Goal: Navigation & Orientation: Find specific page/section

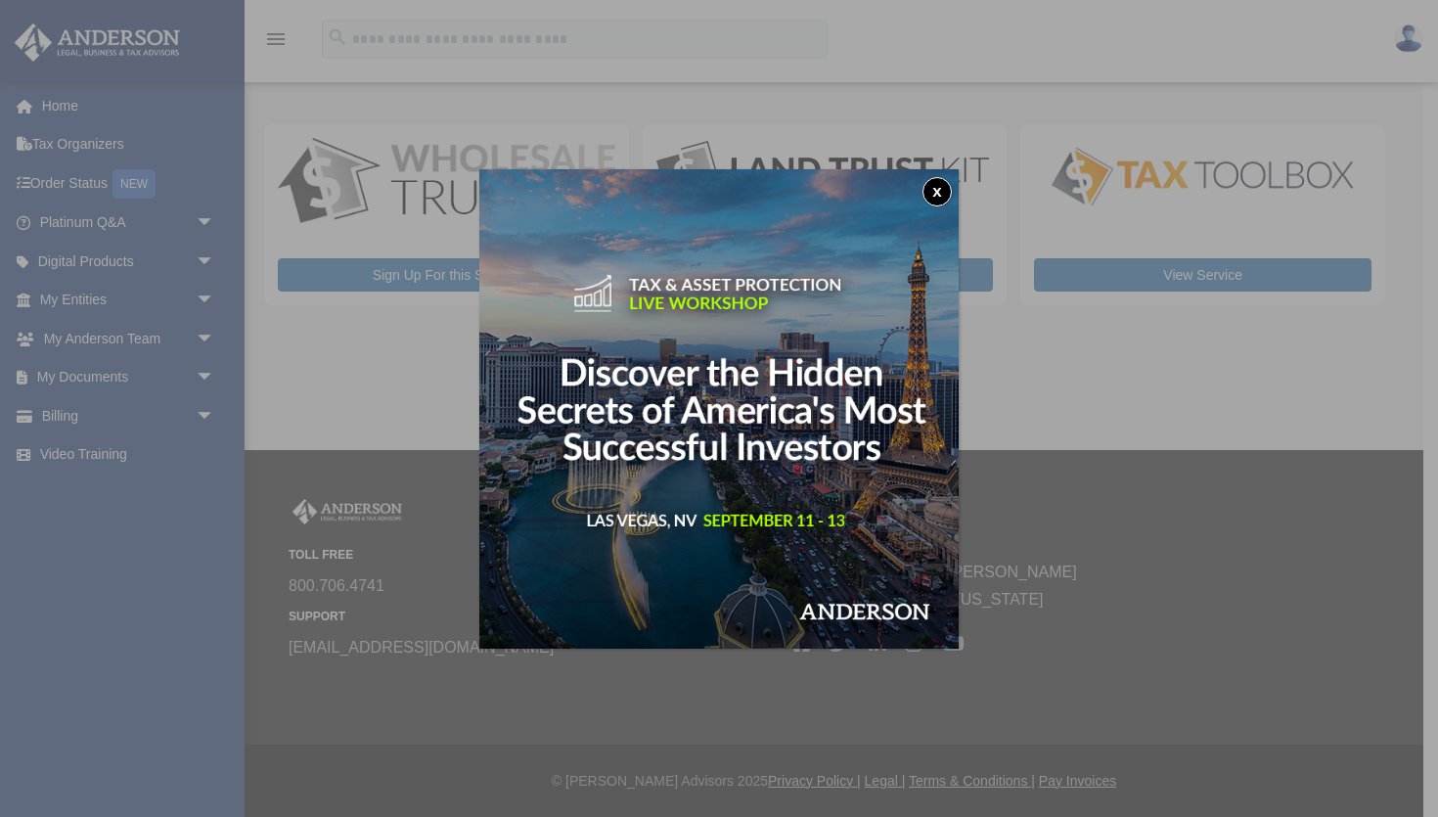
click at [932, 194] on button "x" at bounding box center [937, 191] width 29 height 29
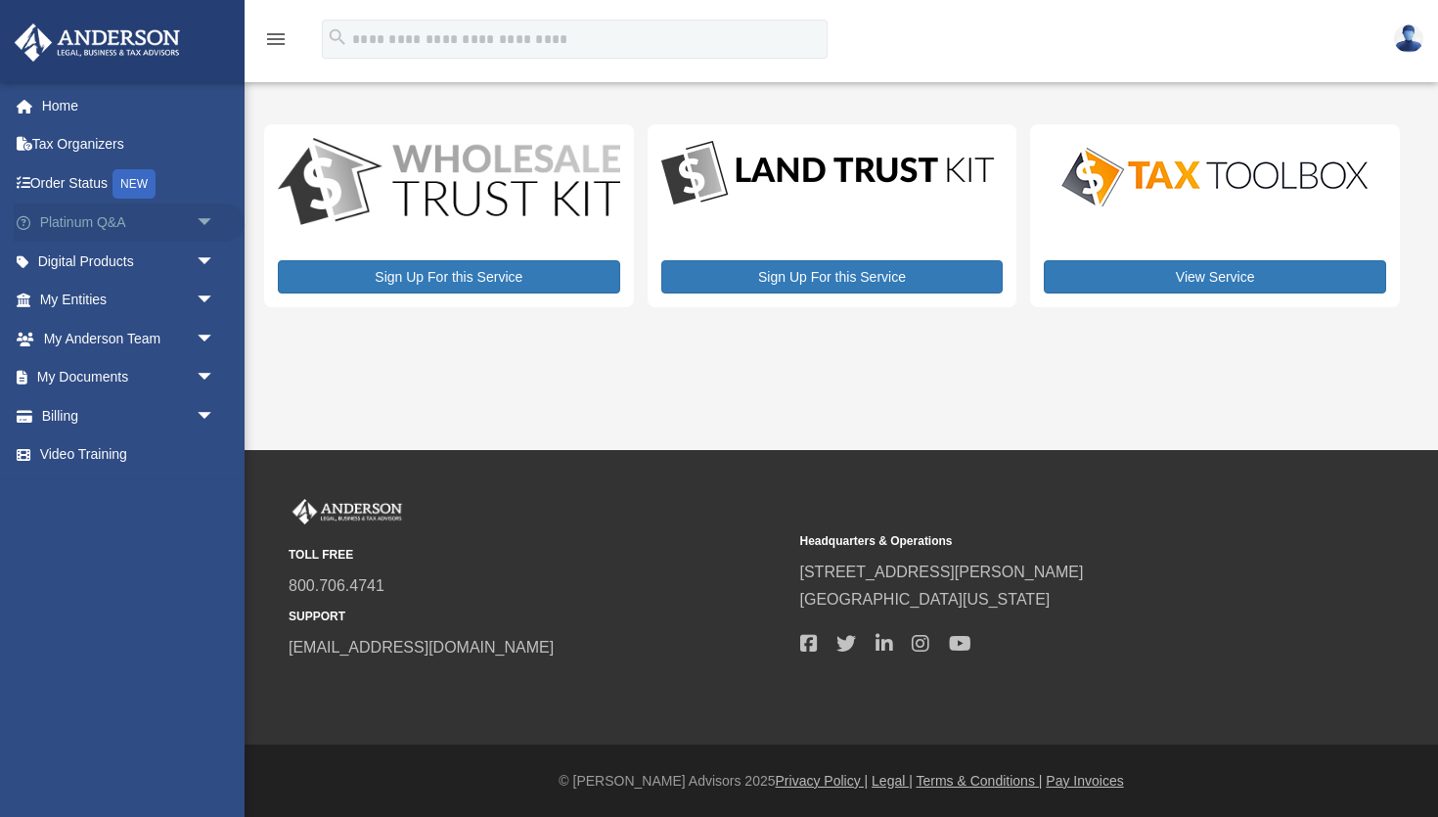
click at [130, 224] on link "Platinum Q&A arrow_drop_down" at bounding box center [129, 223] width 231 height 39
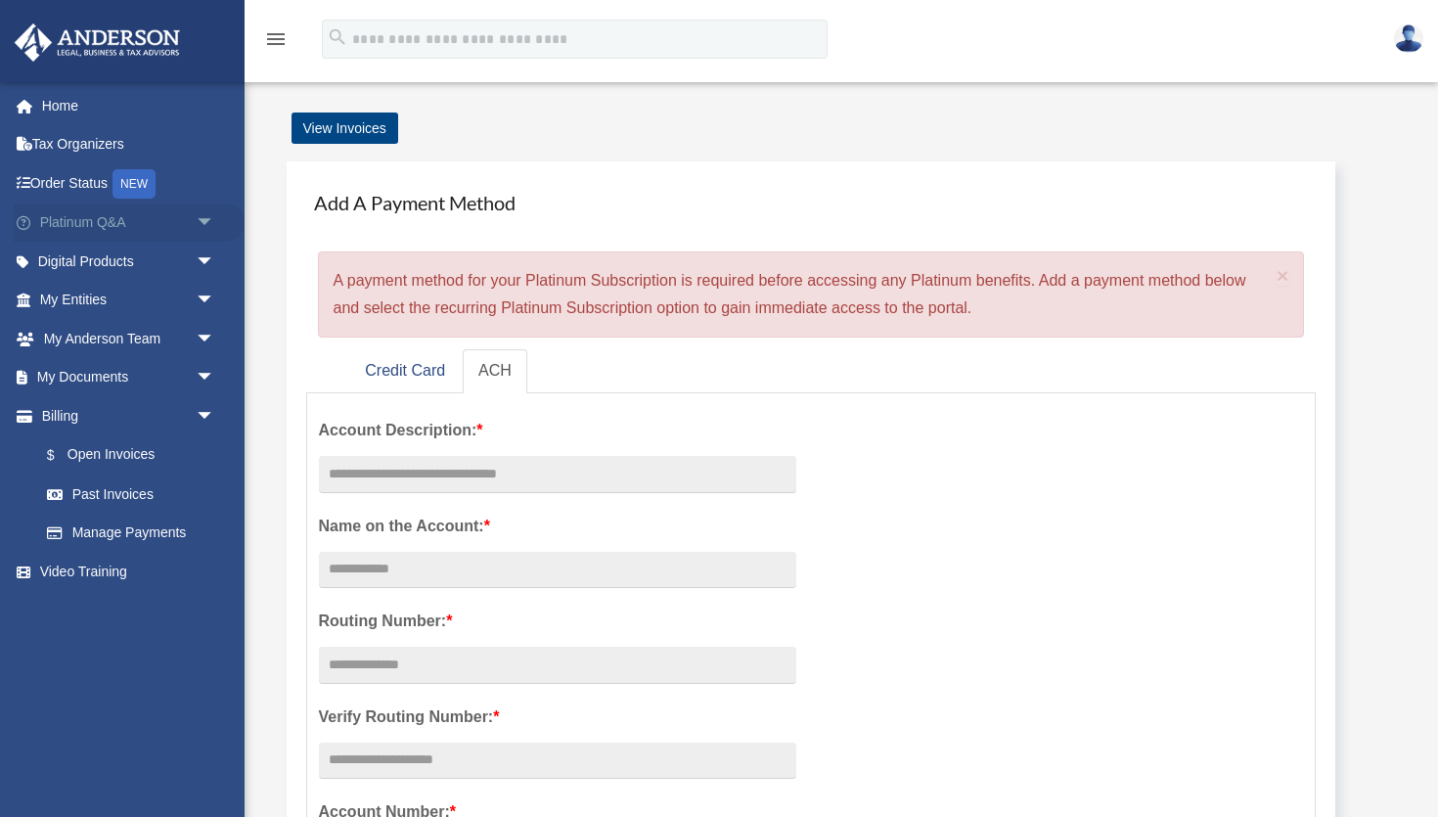
click at [206, 222] on span "arrow_drop_down" at bounding box center [215, 224] width 39 height 40
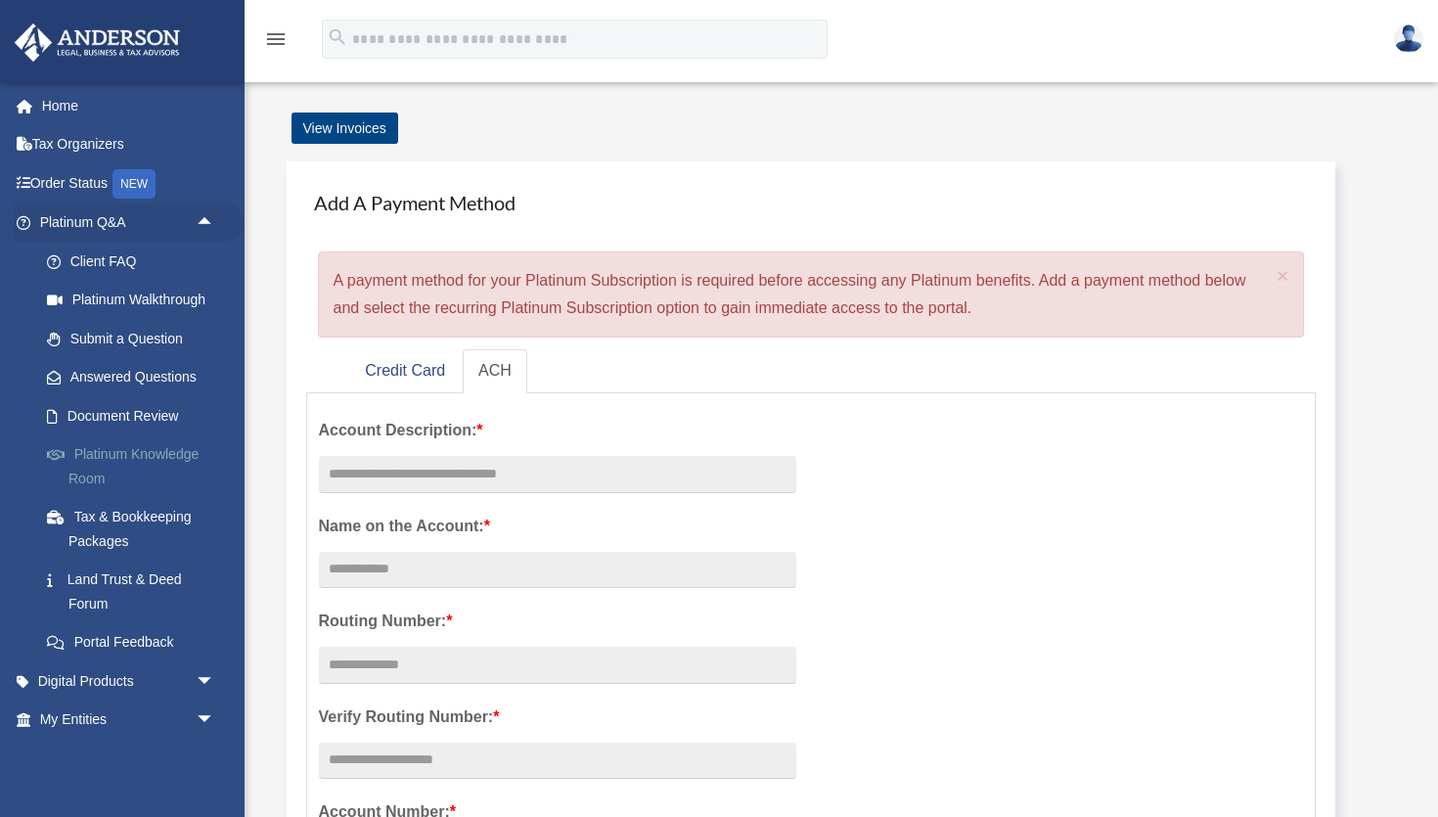
click at [156, 452] on link "Platinum Knowledge Room" at bounding box center [135, 466] width 217 height 63
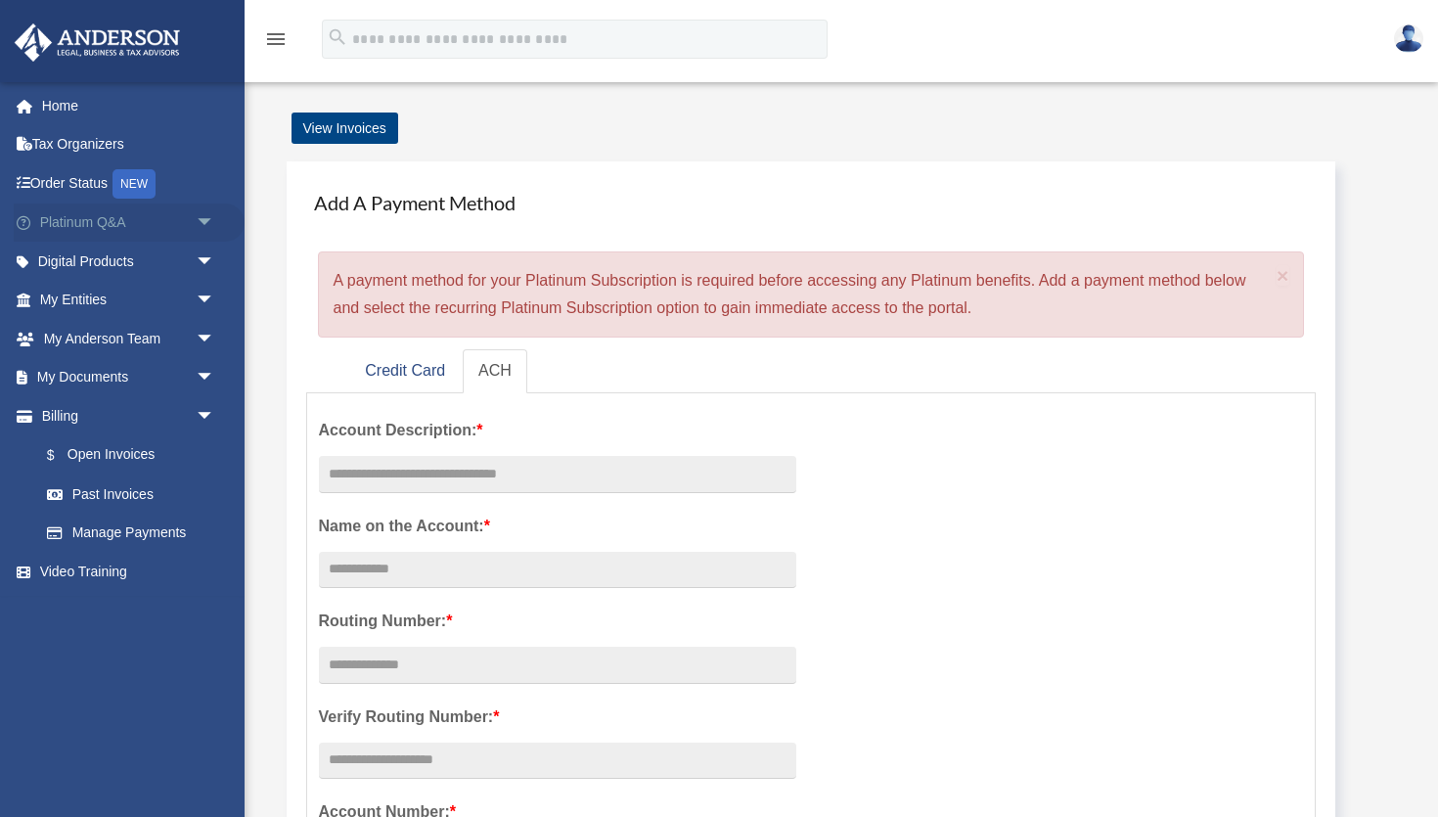
click at [208, 224] on span "arrow_drop_down" at bounding box center [215, 224] width 39 height 40
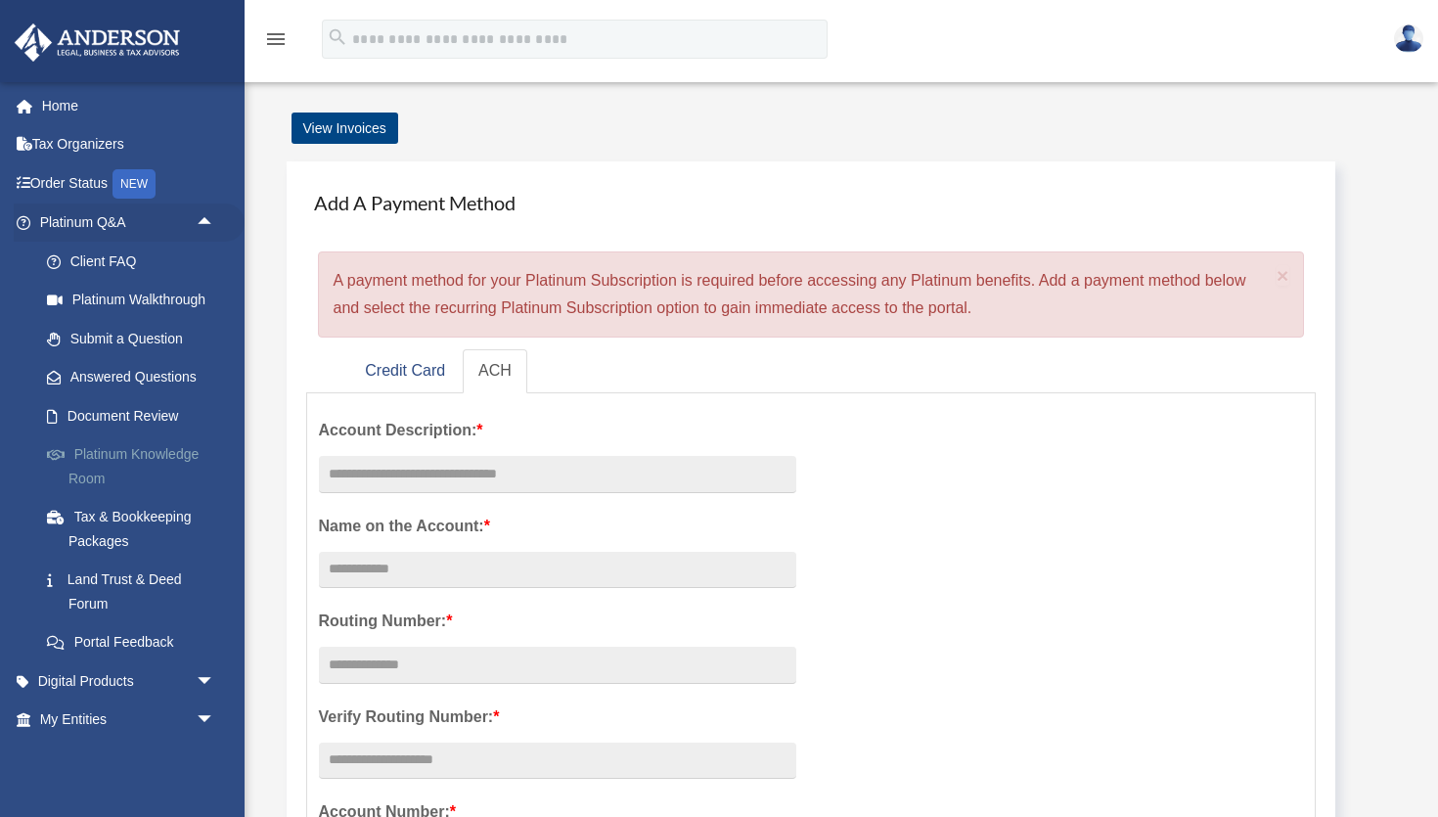
click at [136, 453] on link "Platinum Knowledge Room" at bounding box center [135, 466] width 217 height 63
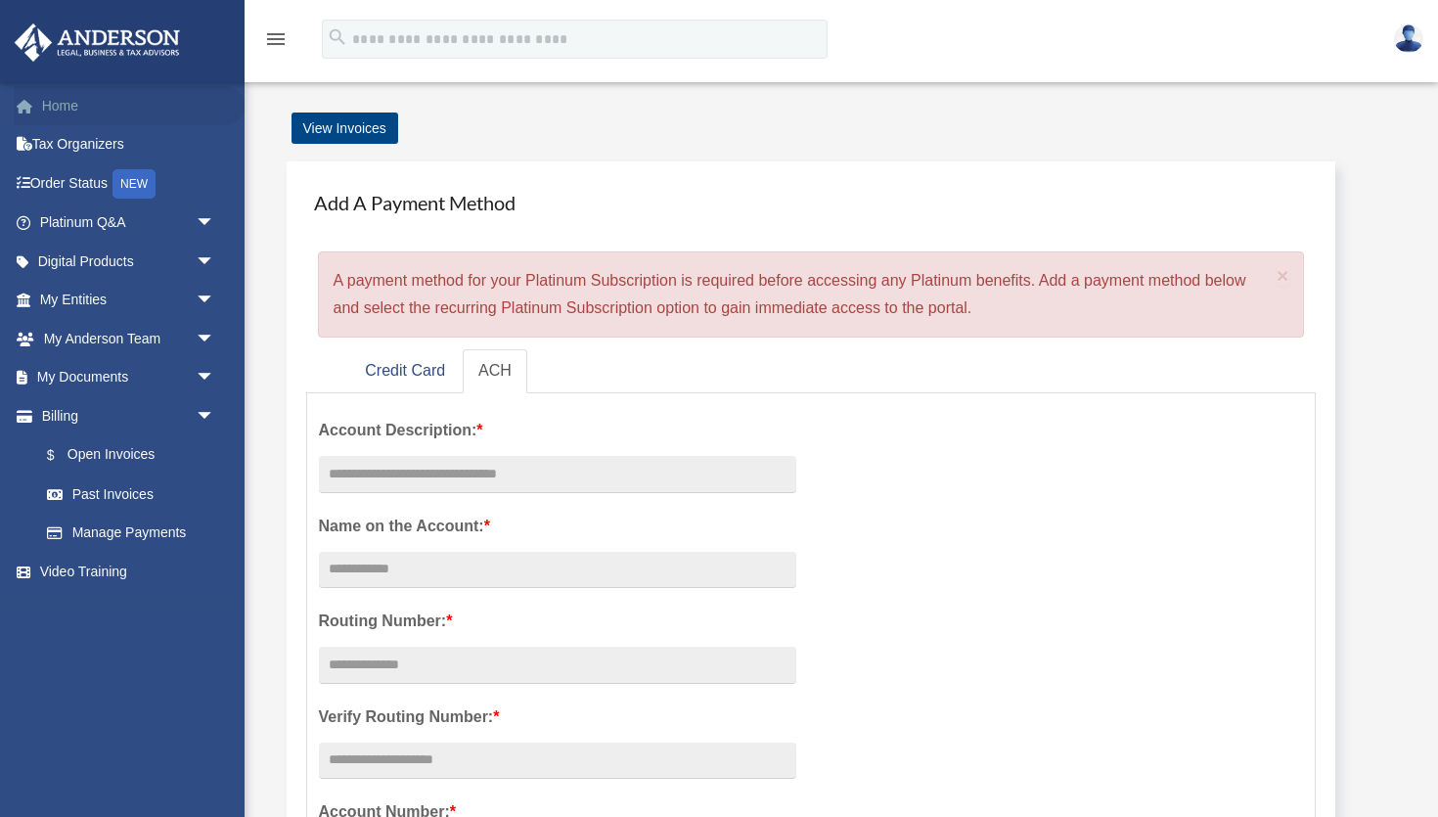
click at [65, 104] on link "Home" at bounding box center [129, 105] width 231 height 39
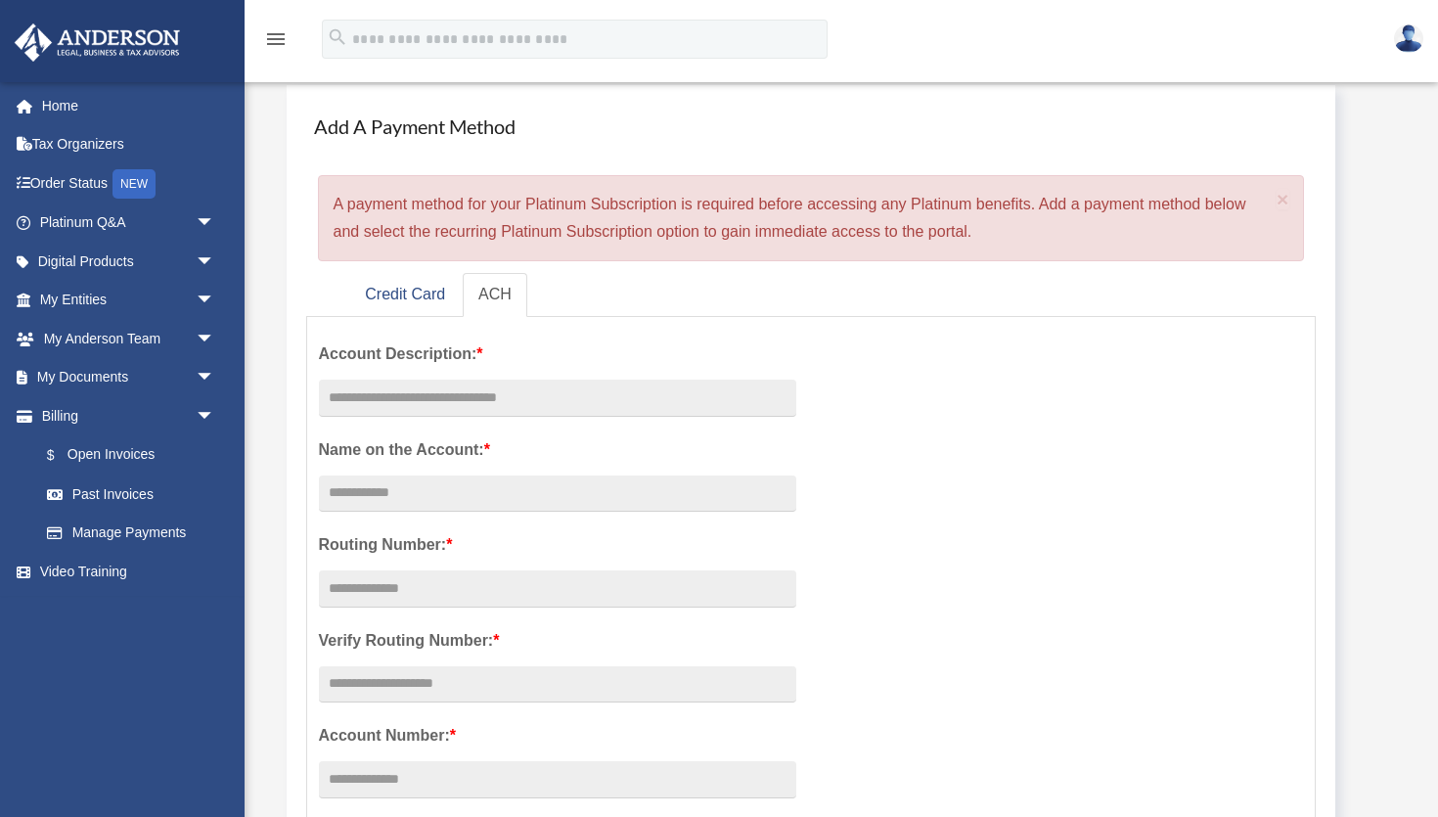
scroll to position [78, 0]
click at [415, 304] on link "Credit Card" at bounding box center [405, 293] width 112 height 44
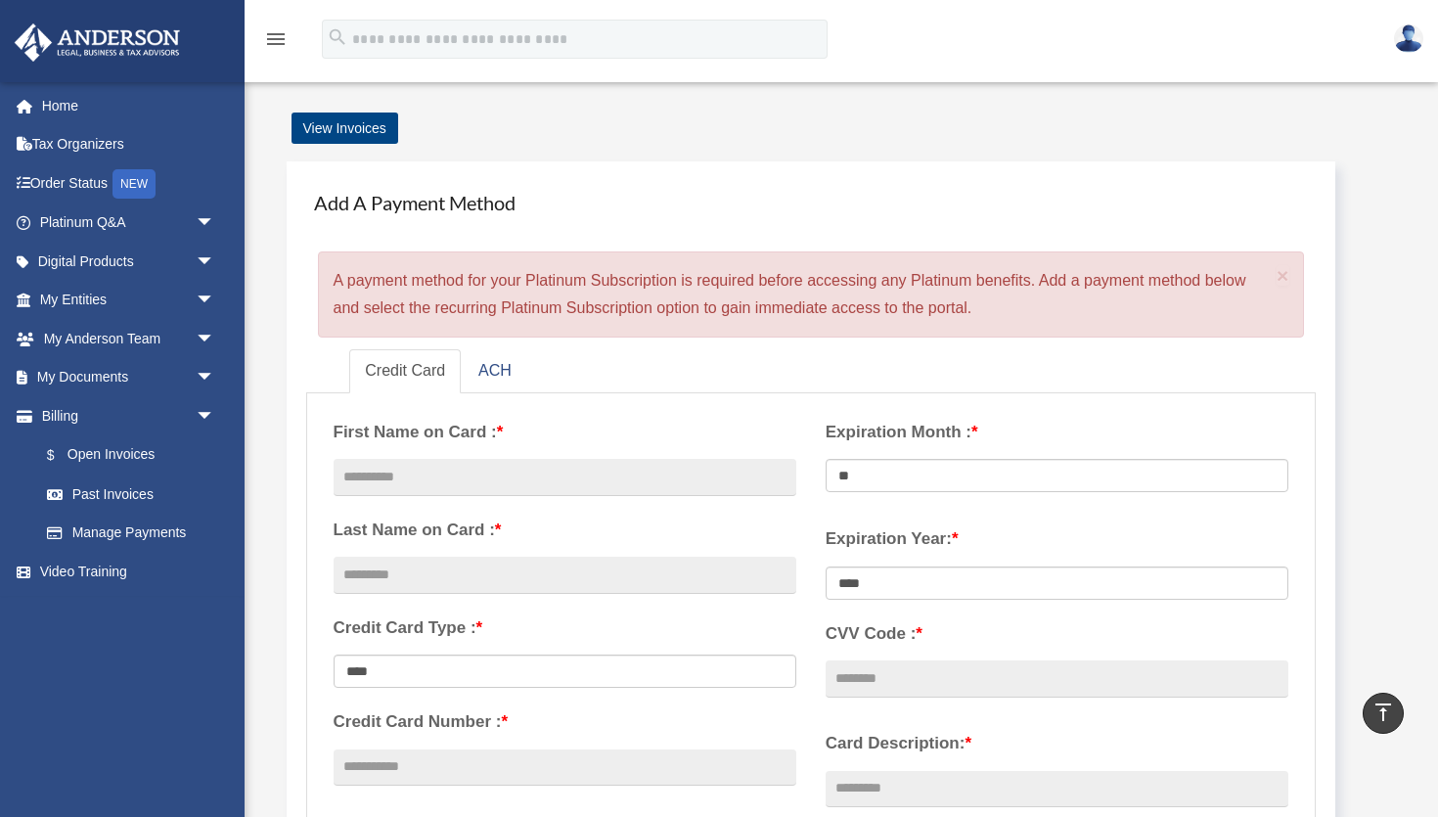
scroll to position [0, 0]
click at [206, 336] on span "arrow_drop_down" at bounding box center [215, 339] width 39 height 40
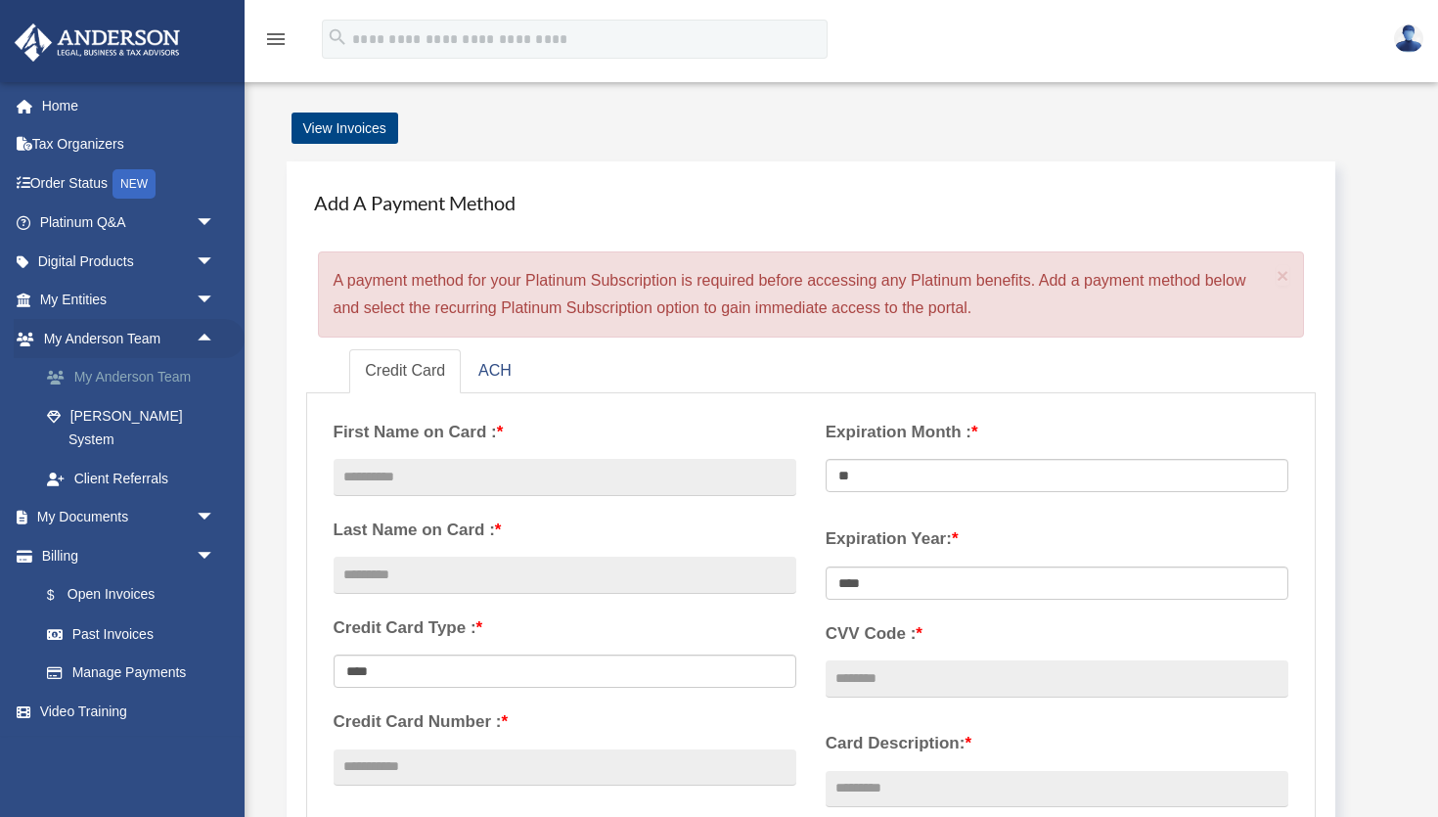
click at [191, 381] on link "My Anderson Team" at bounding box center [135, 377] width 217 height 39
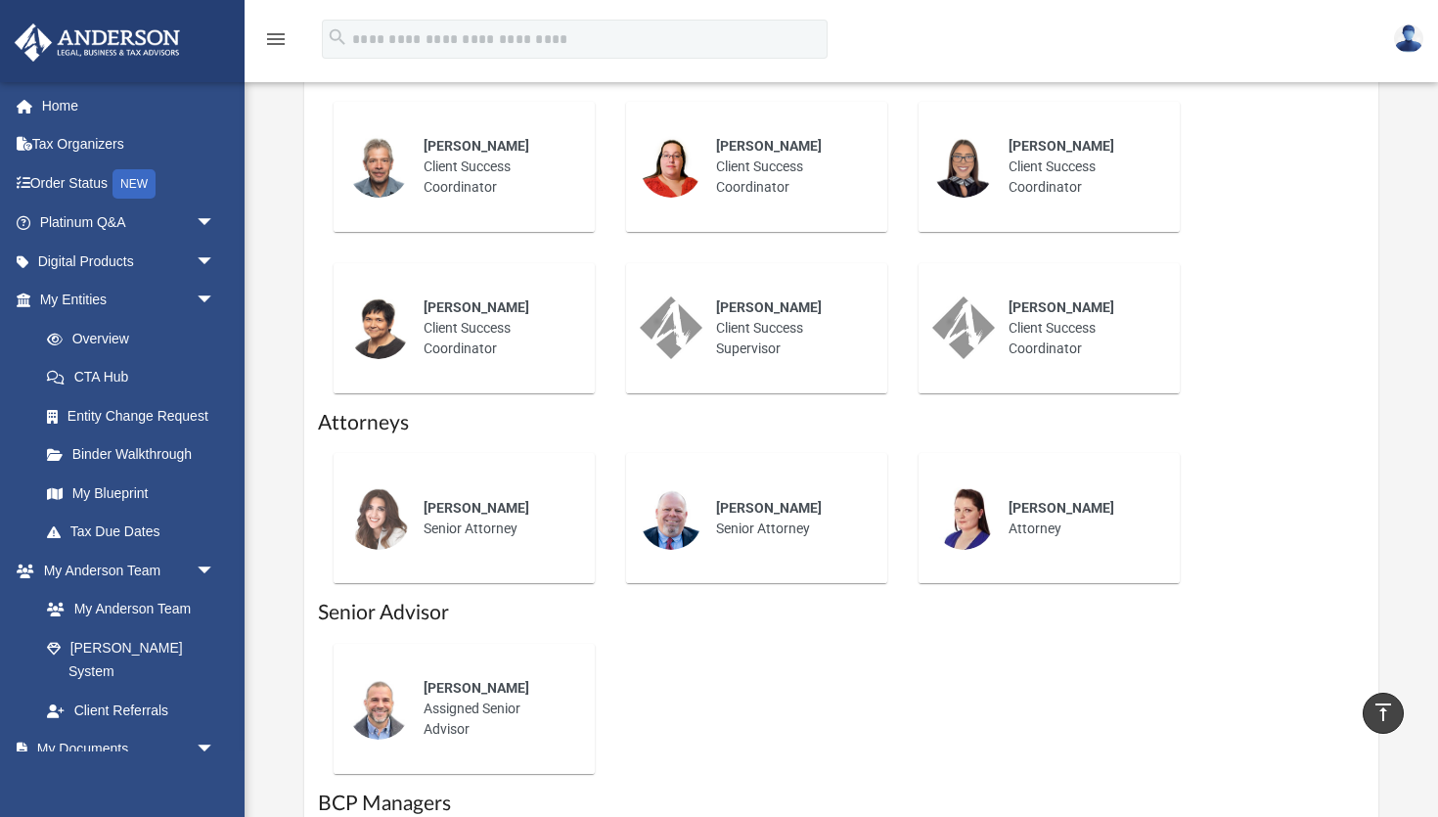
scroll to position [844, 0]
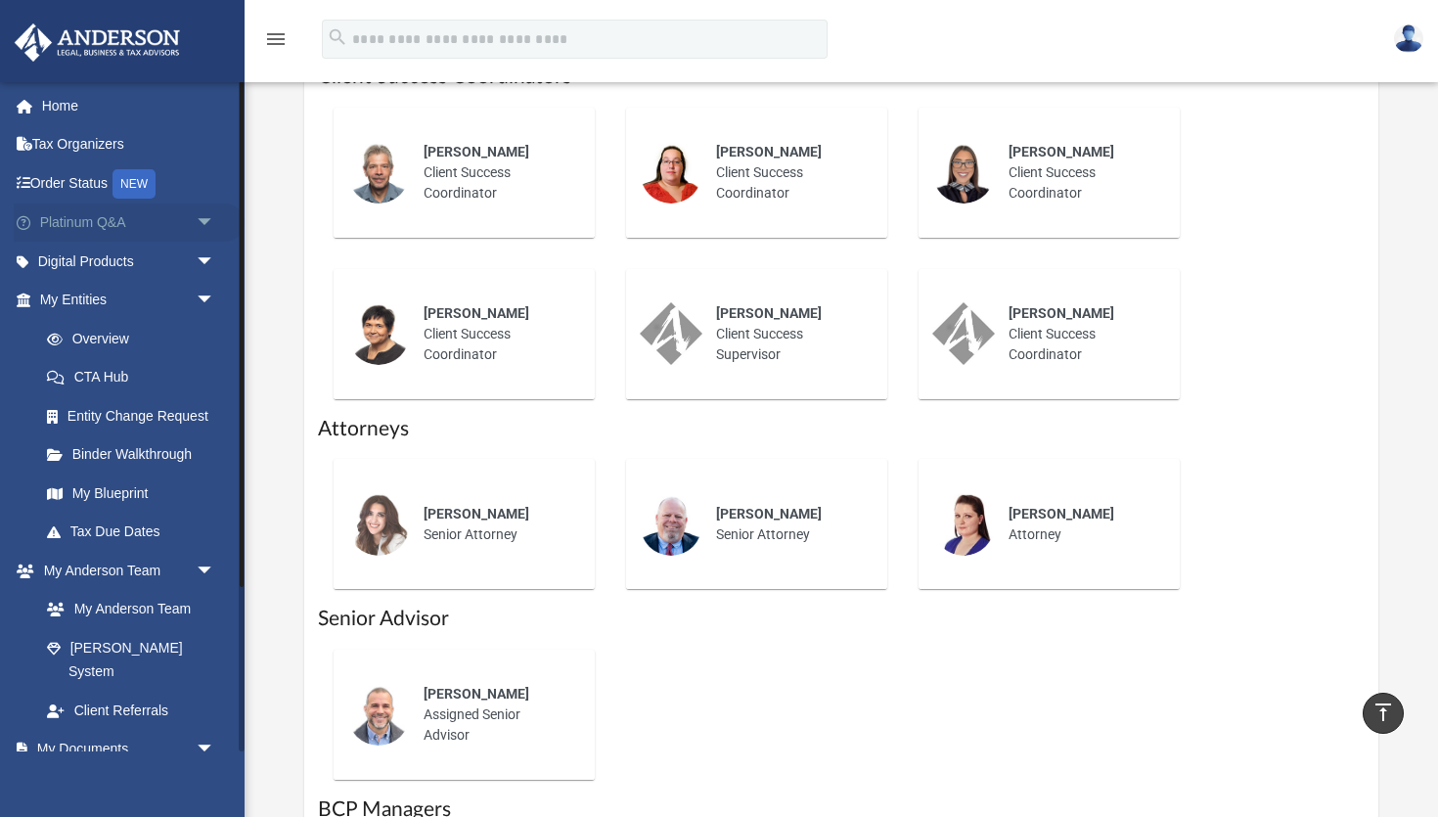
click at [209, 219] on span "arrow_drop_down" at bounding box center [215, 224] width 39 height 40
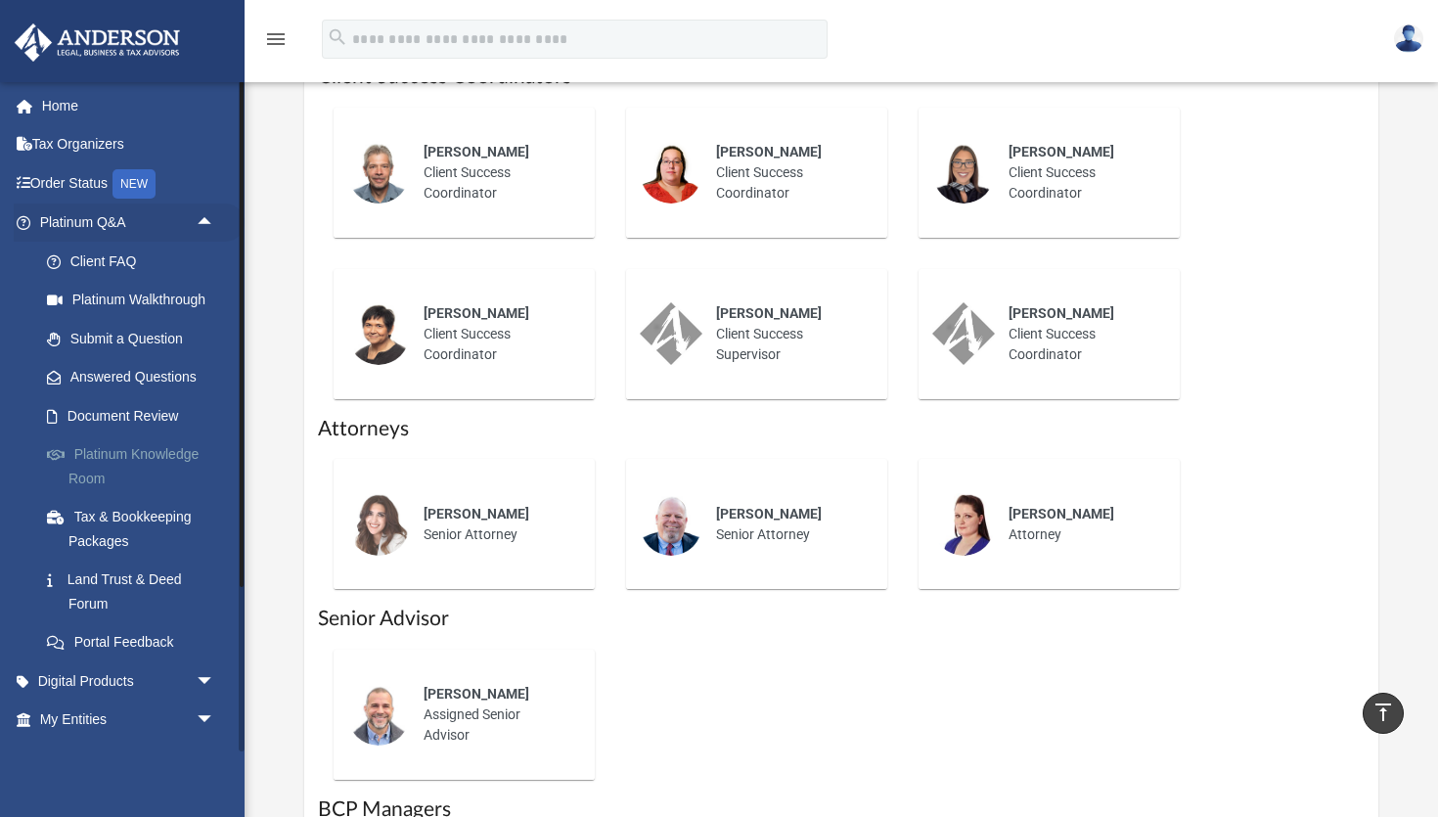
click at [172, 446] on link "Platinum Knowledge Room" at bounding box center [135, 466] width 217 height 63
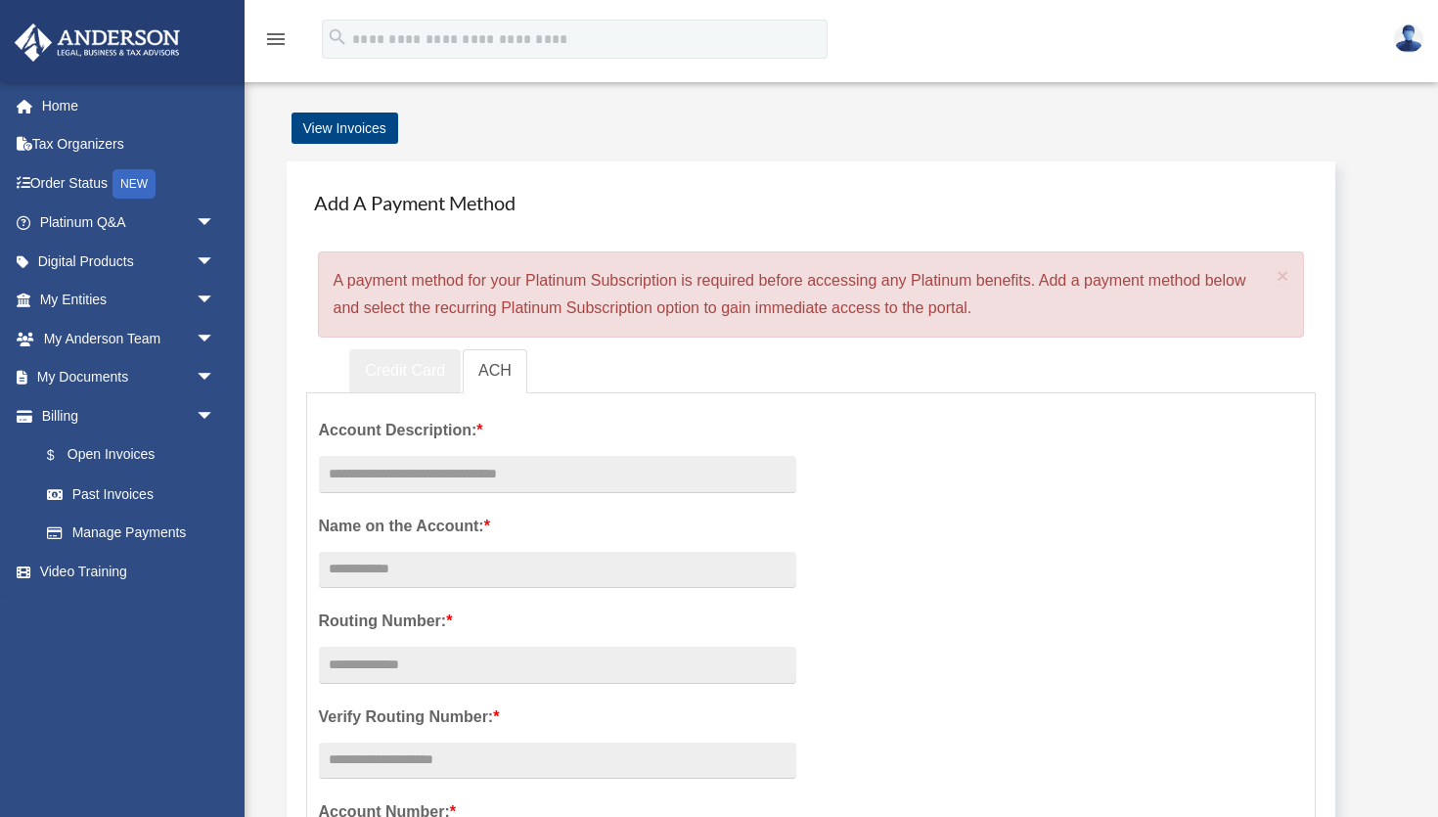
click at [409, 365] on link "Credit Card" at bounding box center [405, 371] width 112 height 44
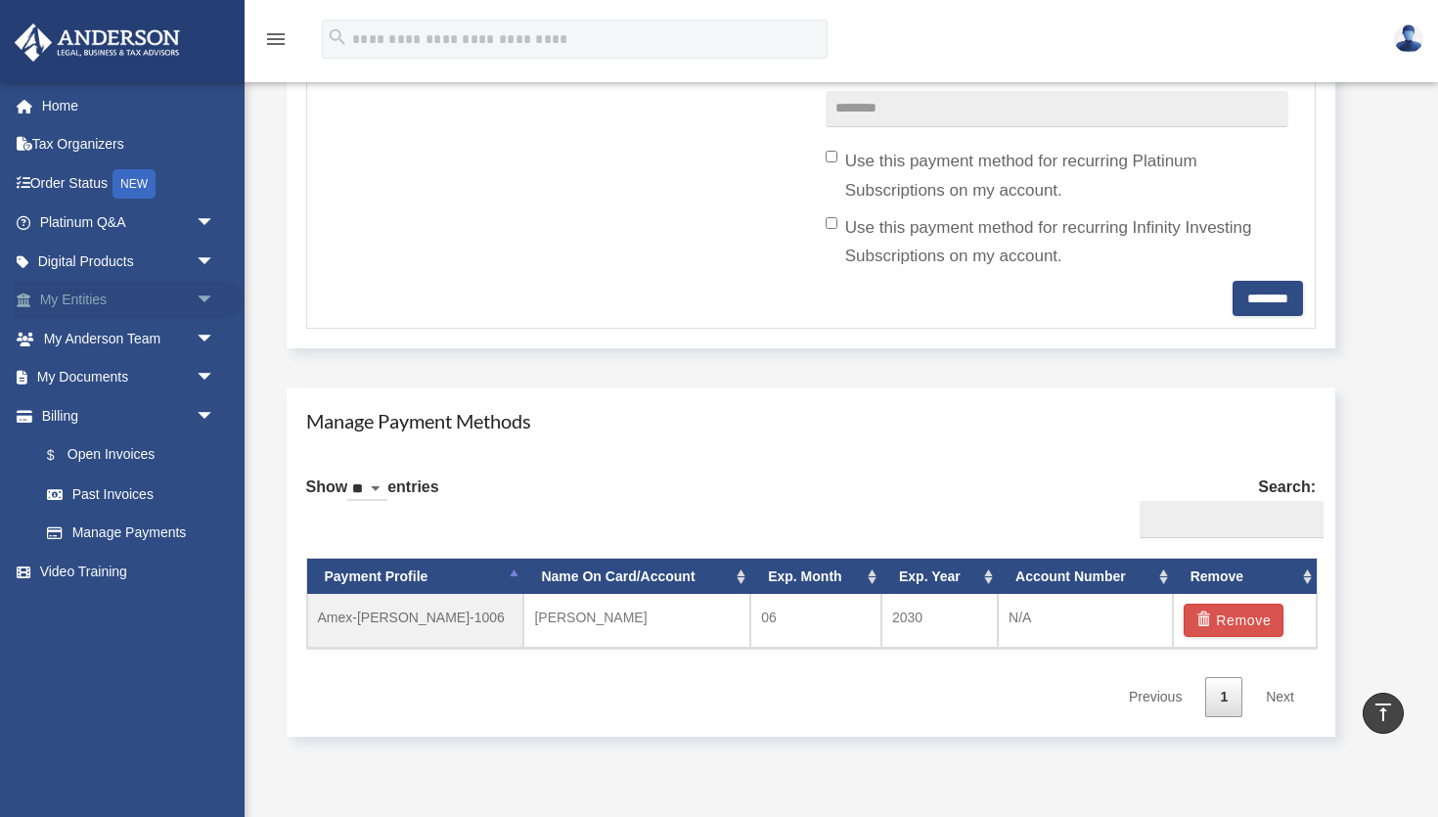
scroll to position [749, 0]
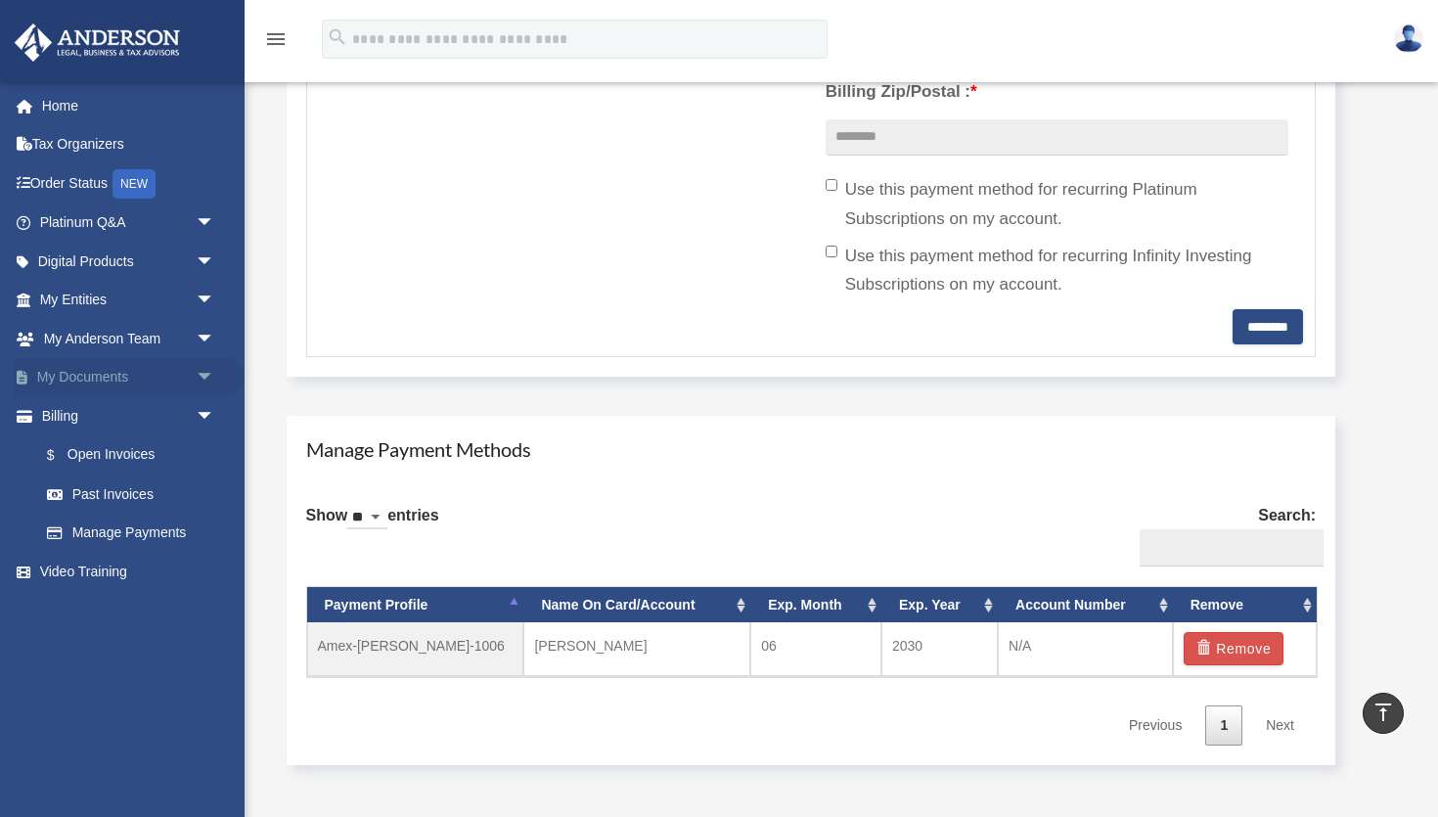
click at [210, 374] on span "arrow_drop_down" at bounding box center [215, 378] width 39 height 40
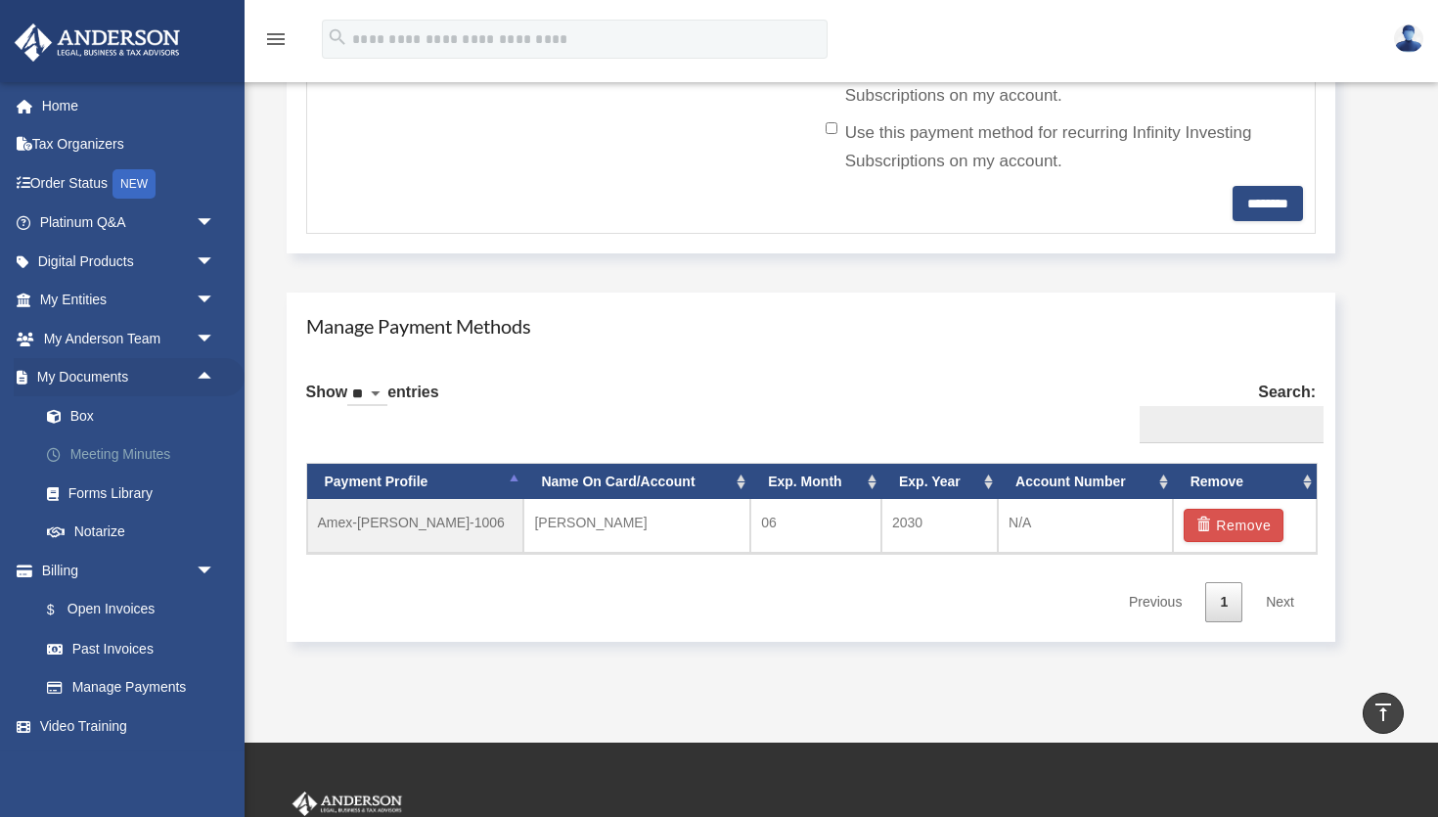
scroll to position [868, 0]
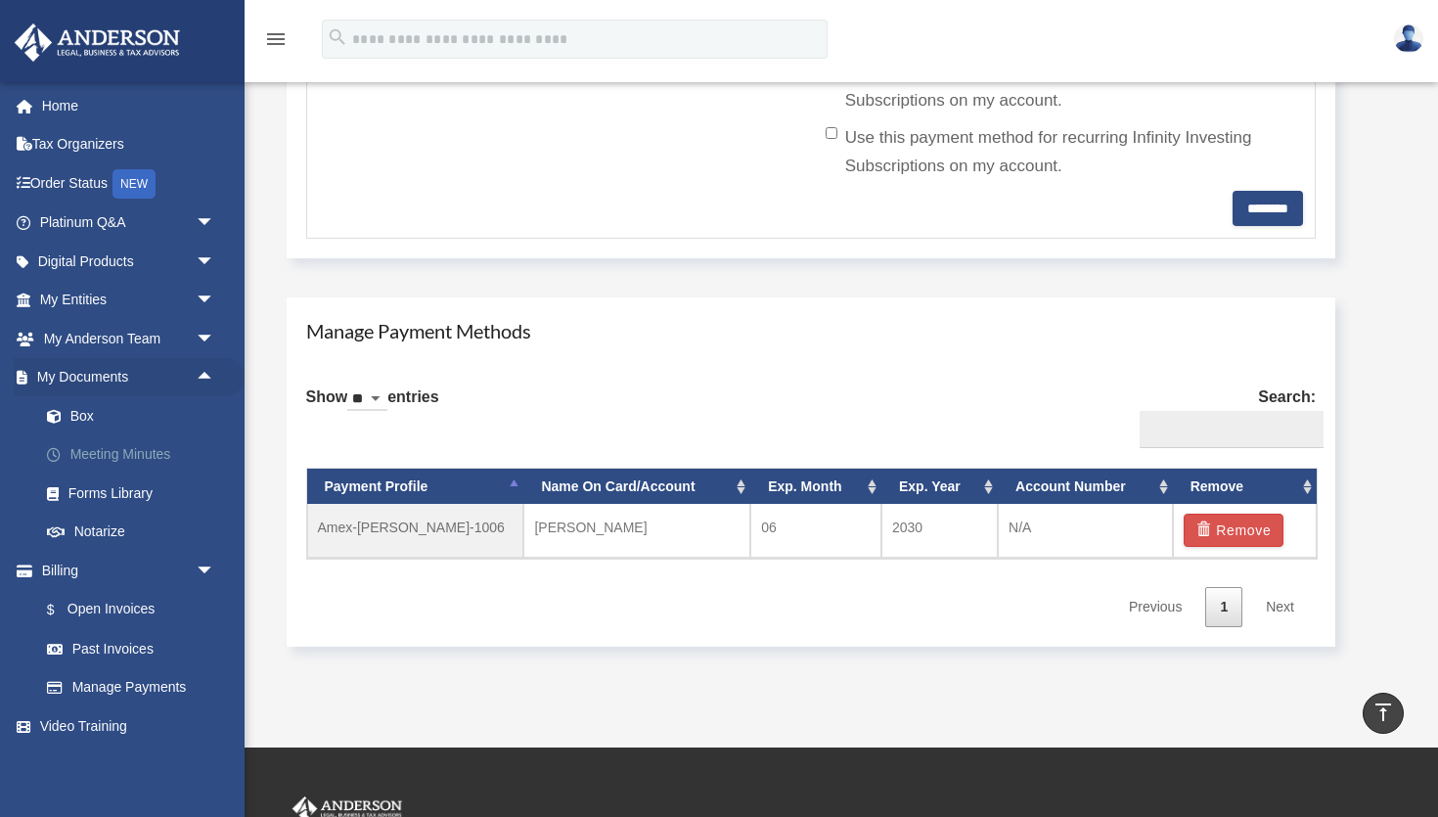
click at [157, 449] on link "Meeting Minutes" at bounding box center [135, 454] width 217 height 39
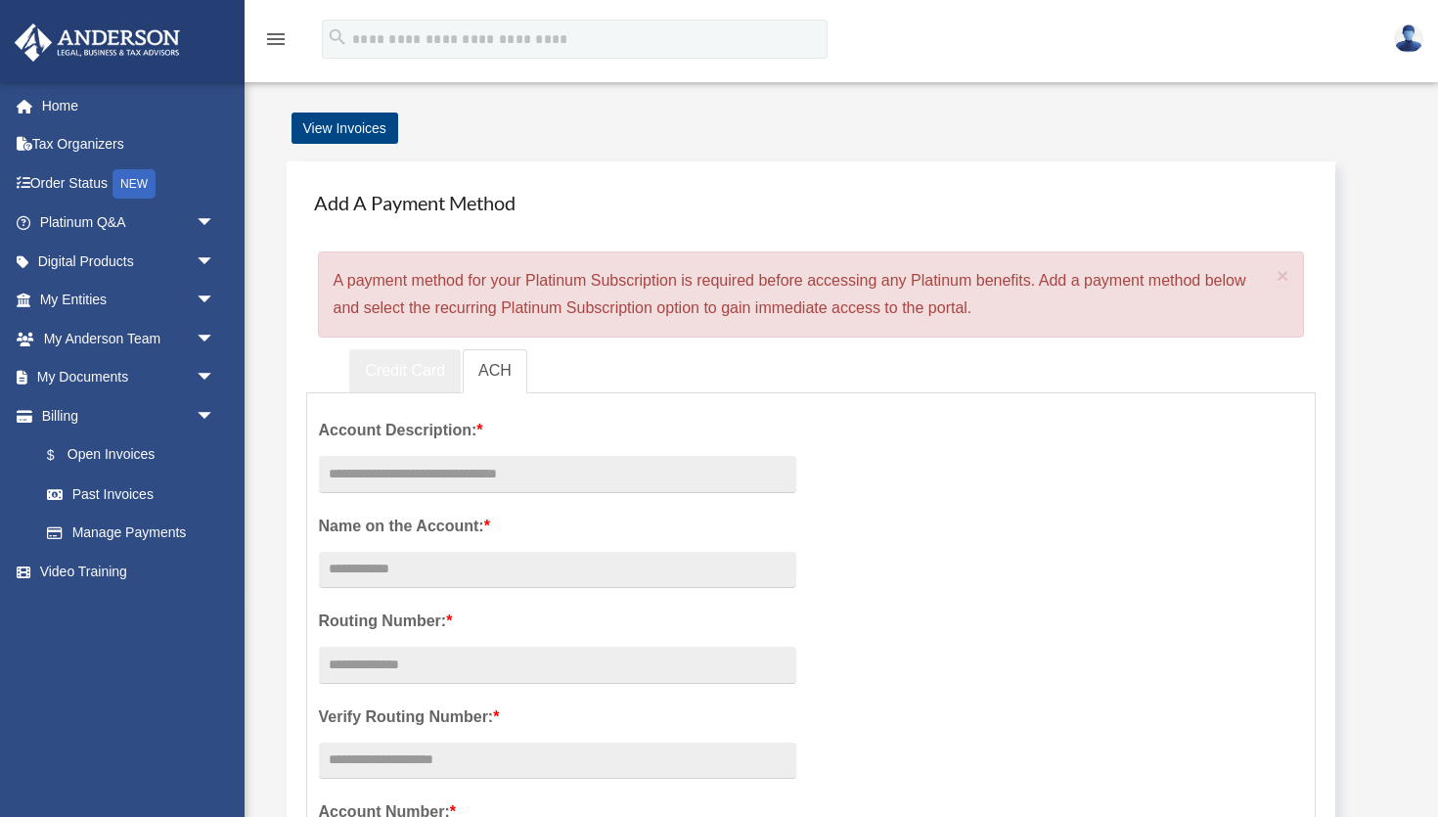
click at [418, 374] on link "Credit Card" at bounding box center [405, 371] width 112 height 44
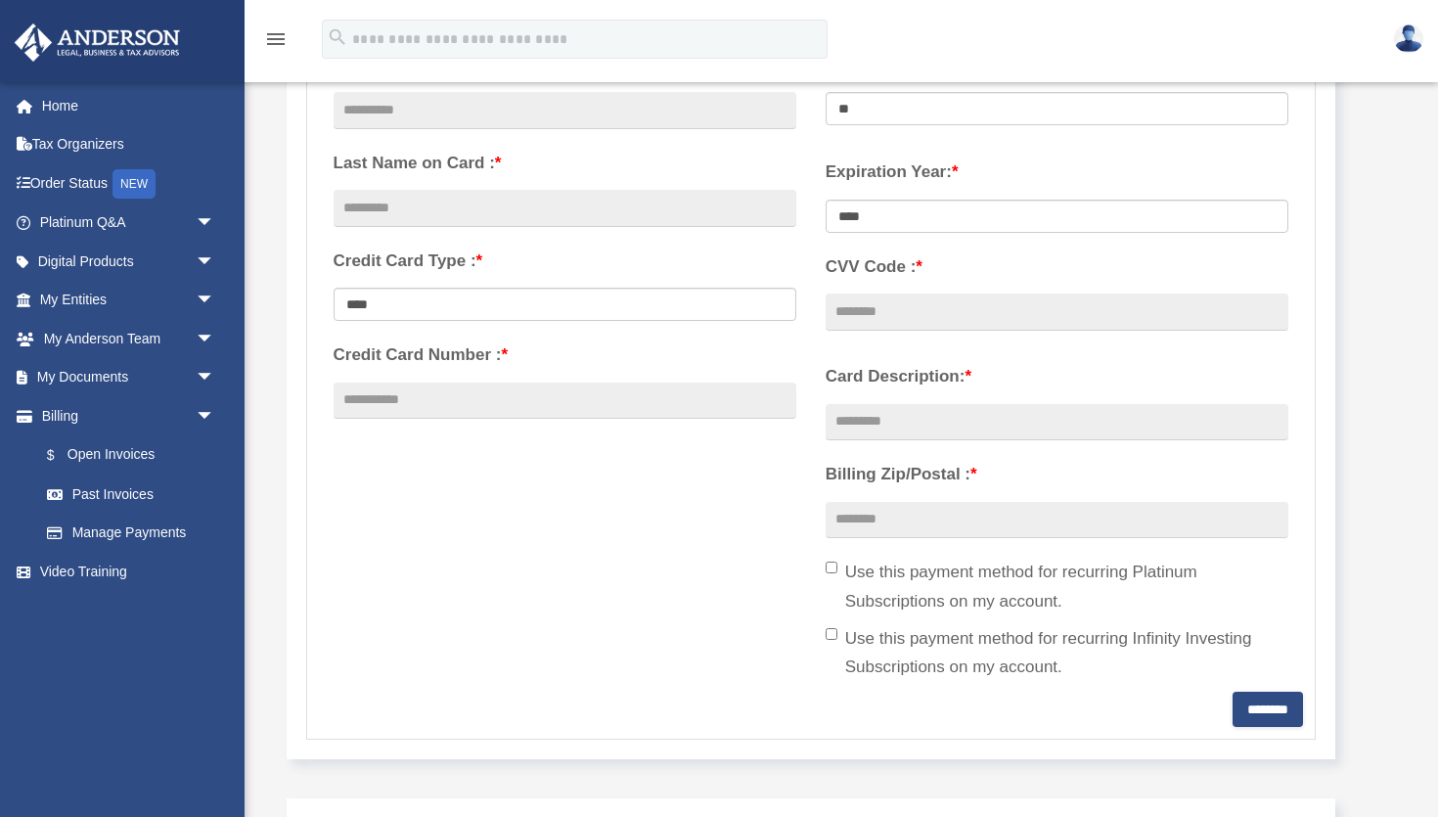
scroll to position [369, 0]
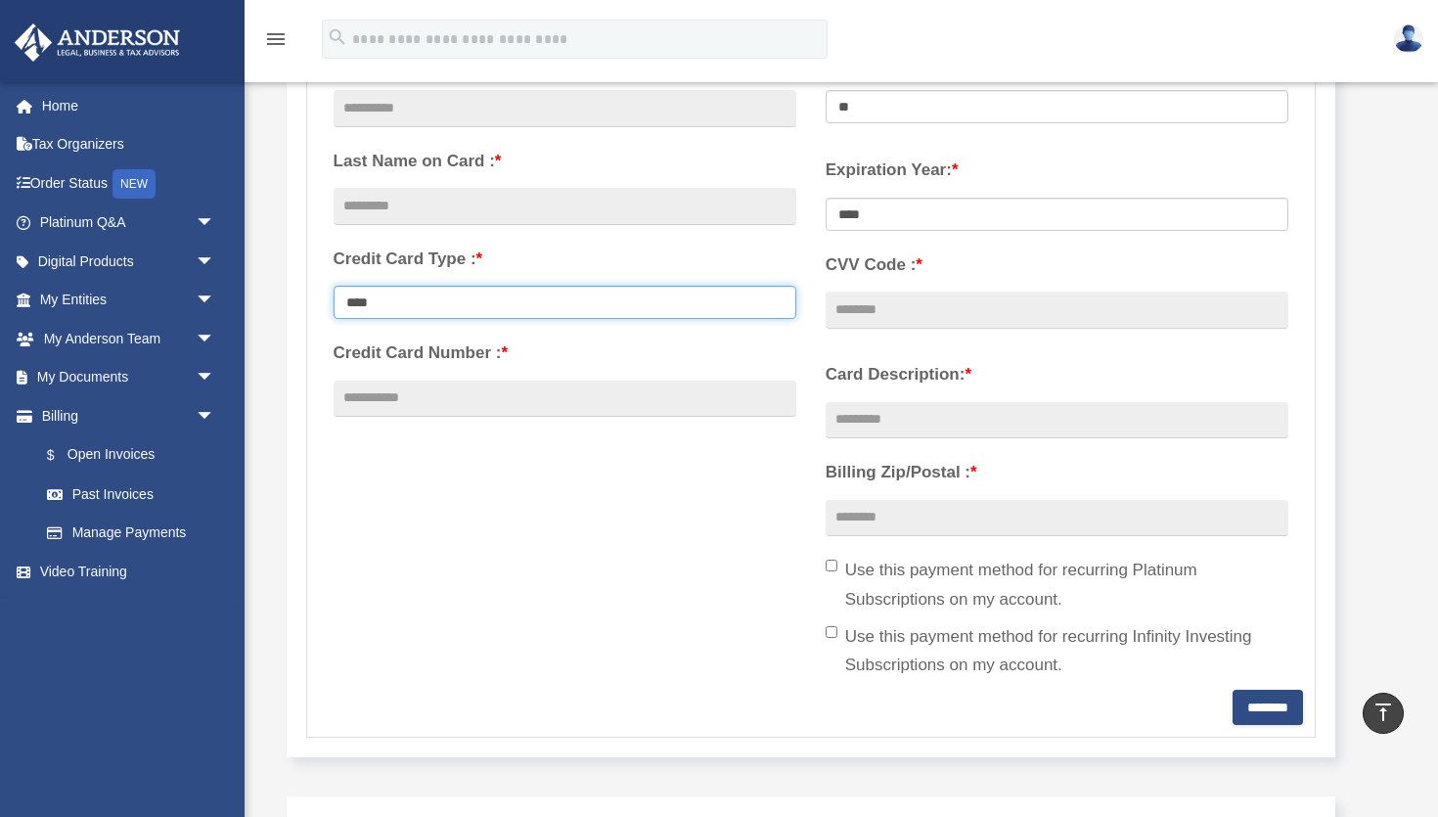
select select "****"
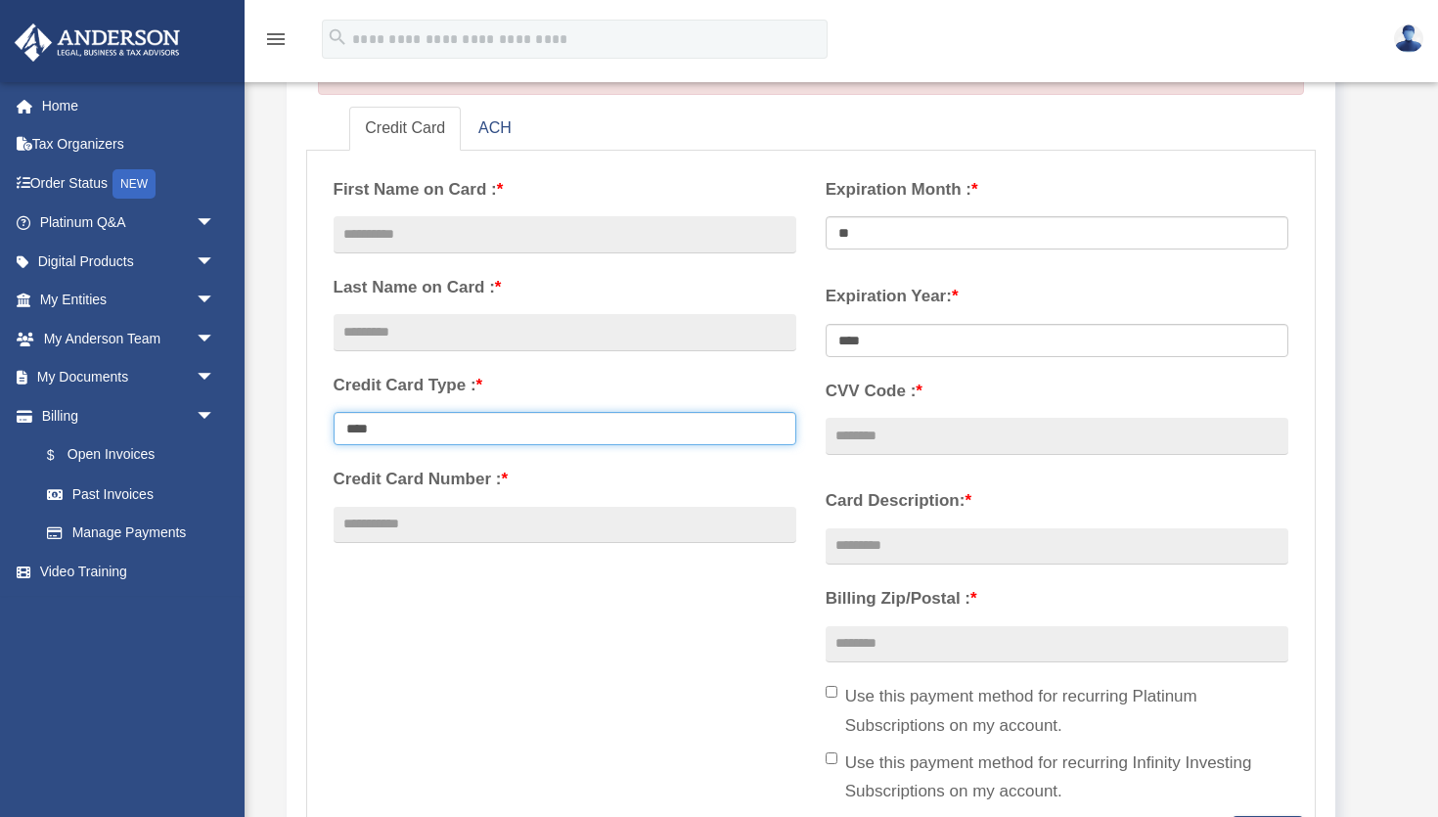
scroll to position [245, 0]
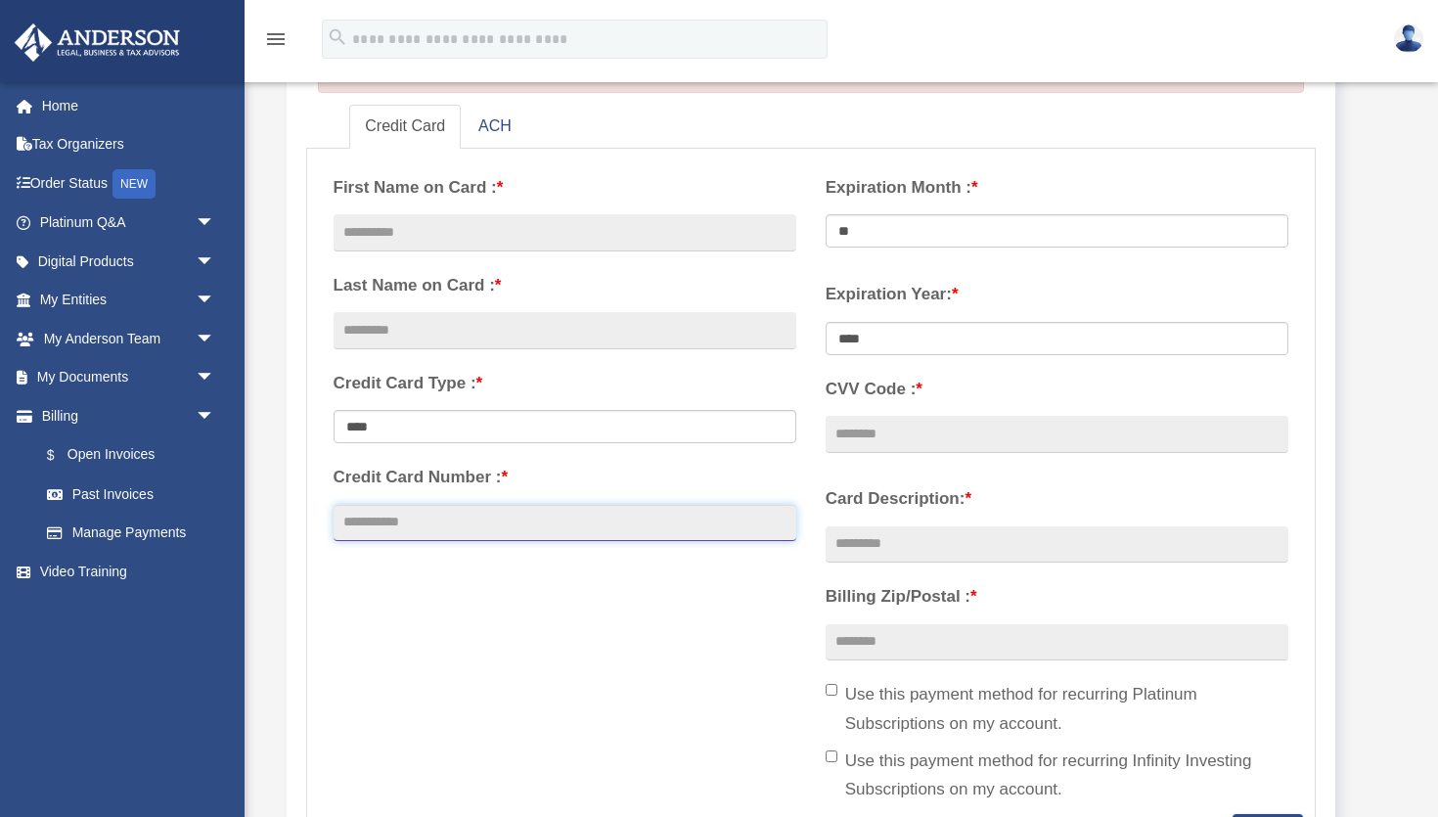
click at [520, 524] on input "Credit Card Number : *" at bounding box center [565, 523] width 463 height 37
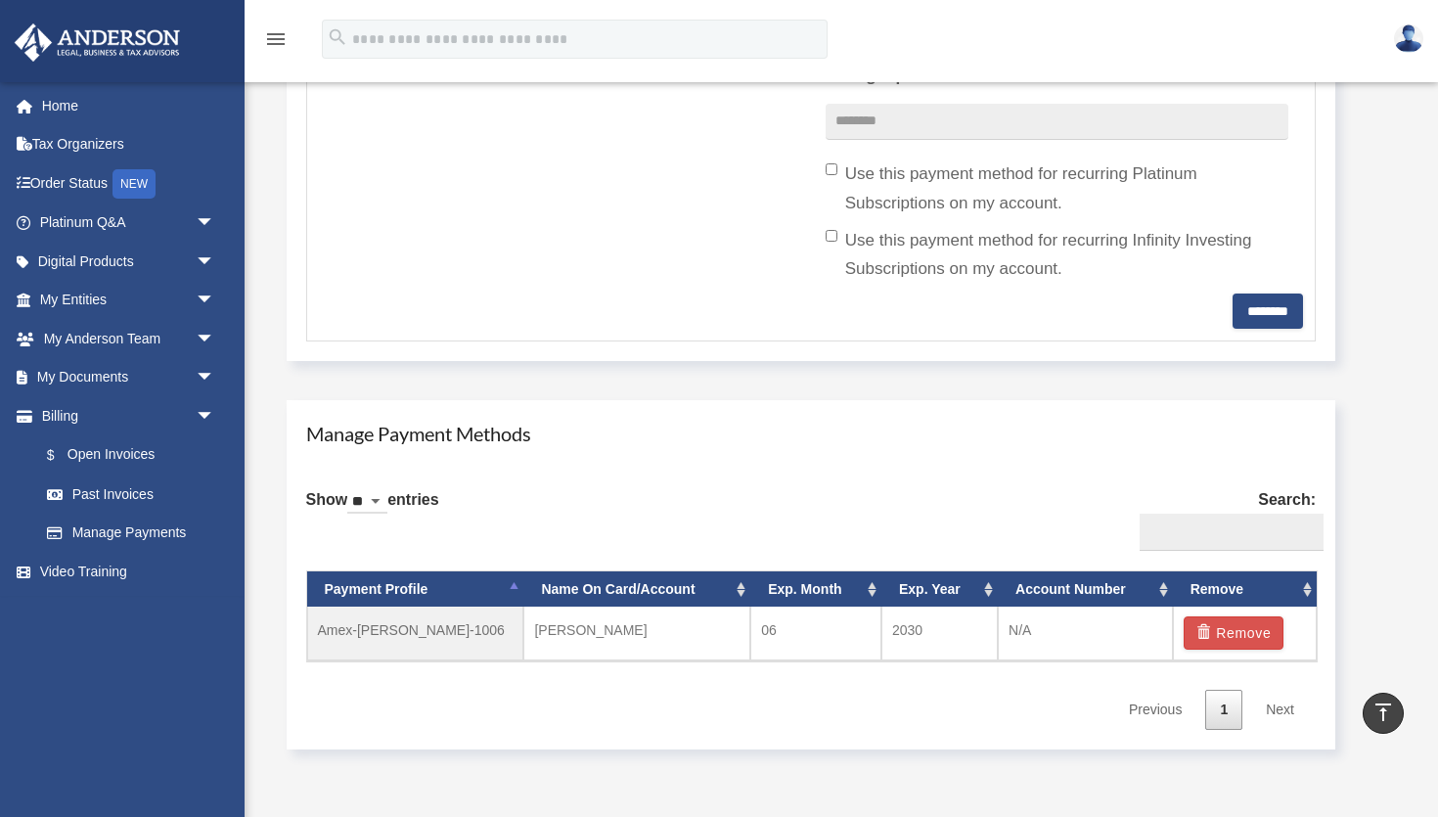
scroll to position [768, 0]
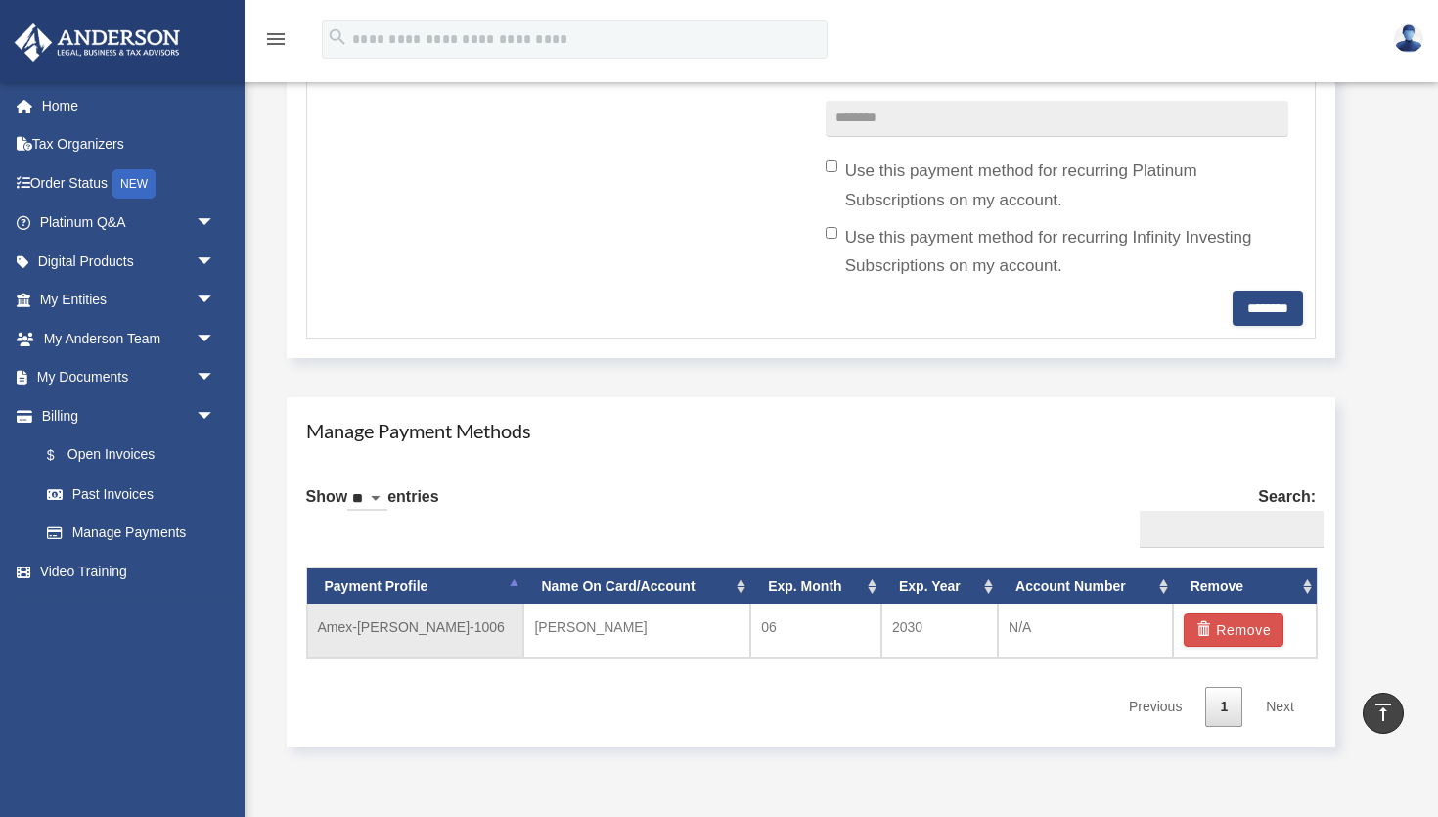
click at [406, 622] on td "Amex-[PERSON_NAME]-1006" at bounding box center [415, 631] width 217 height 54
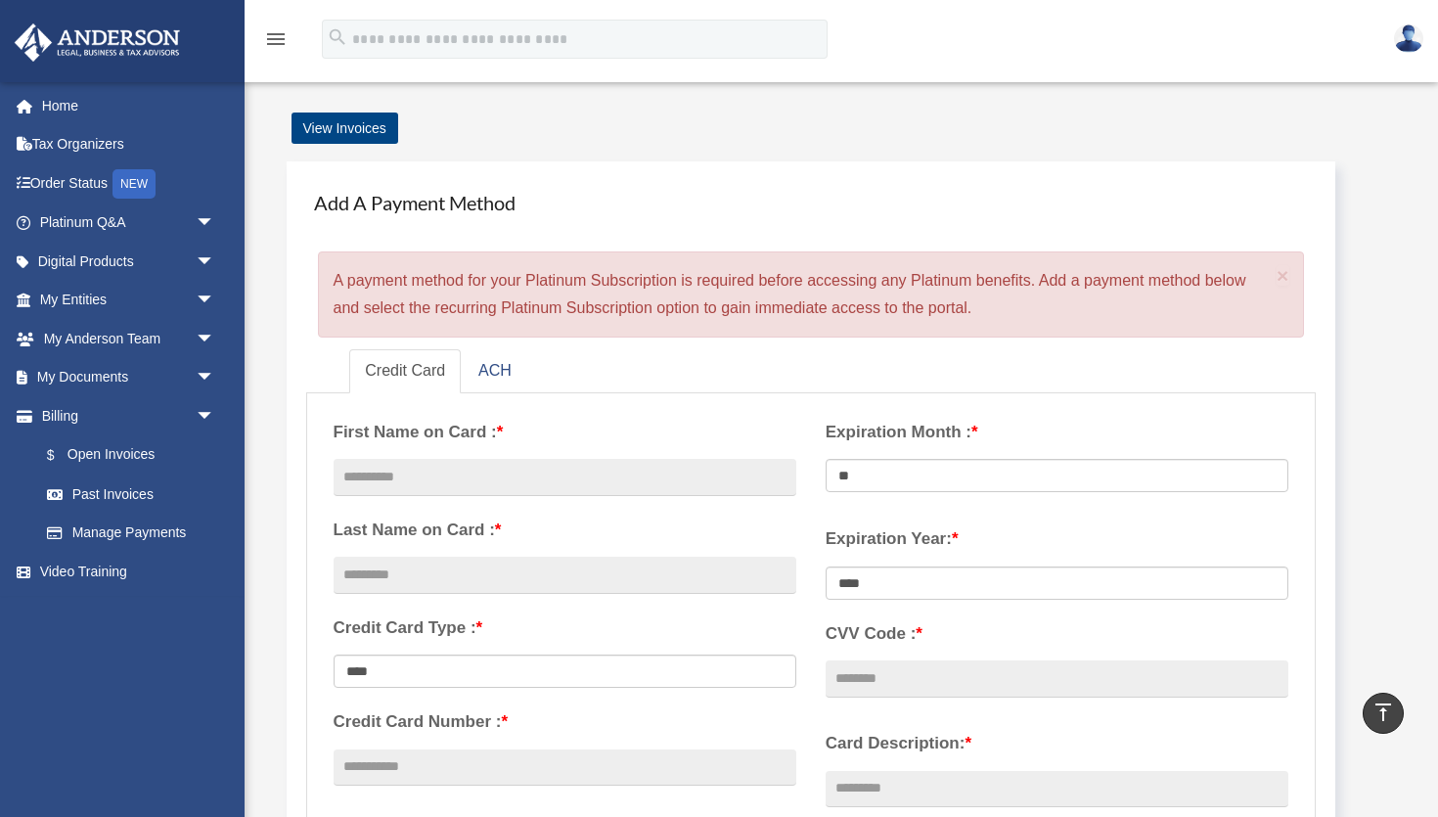
scroll to position [0, 0]
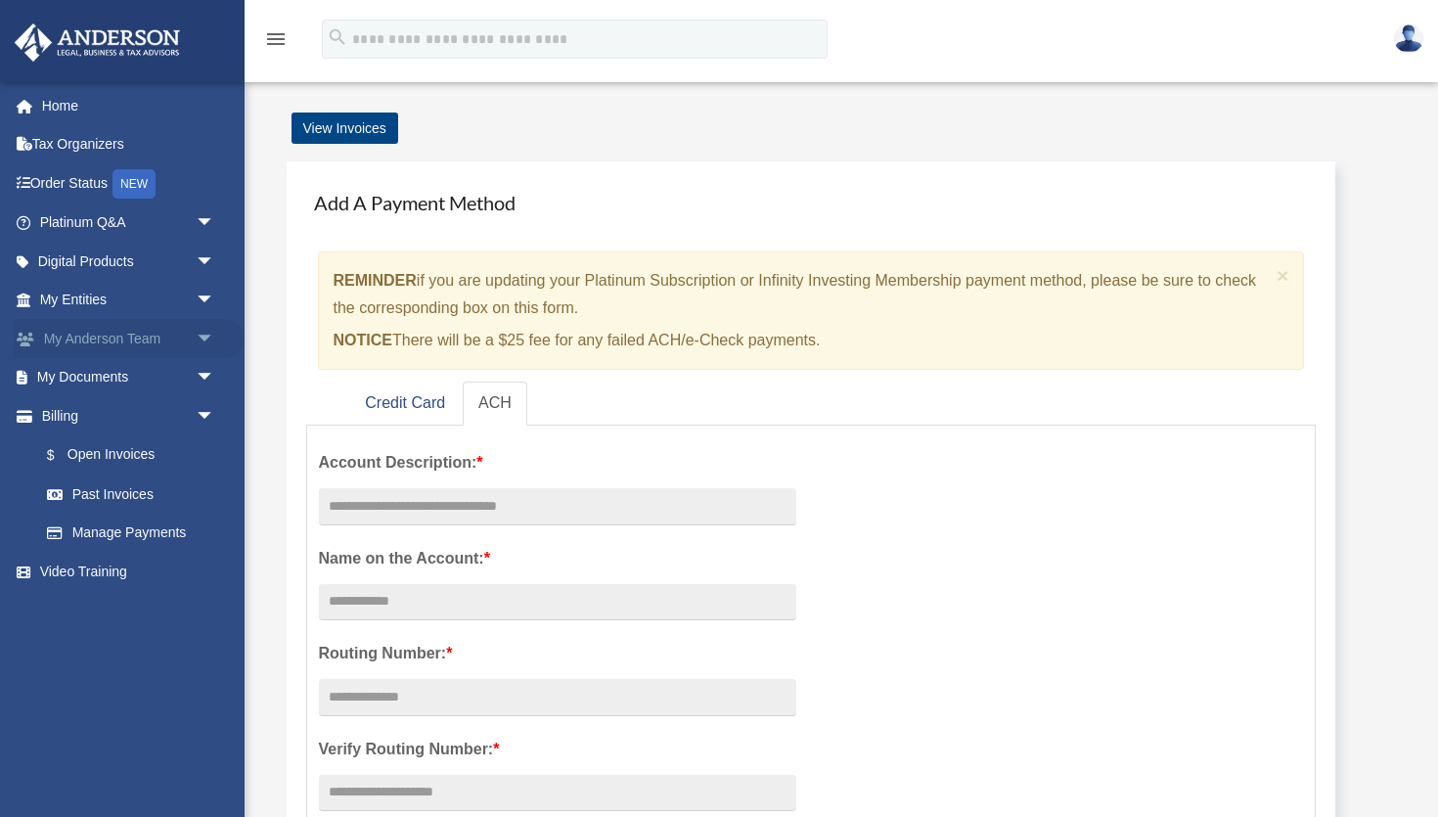
click at [206, 335] on span "arrow_drop_down" at bounding box center [215, 339] width 39 height 40
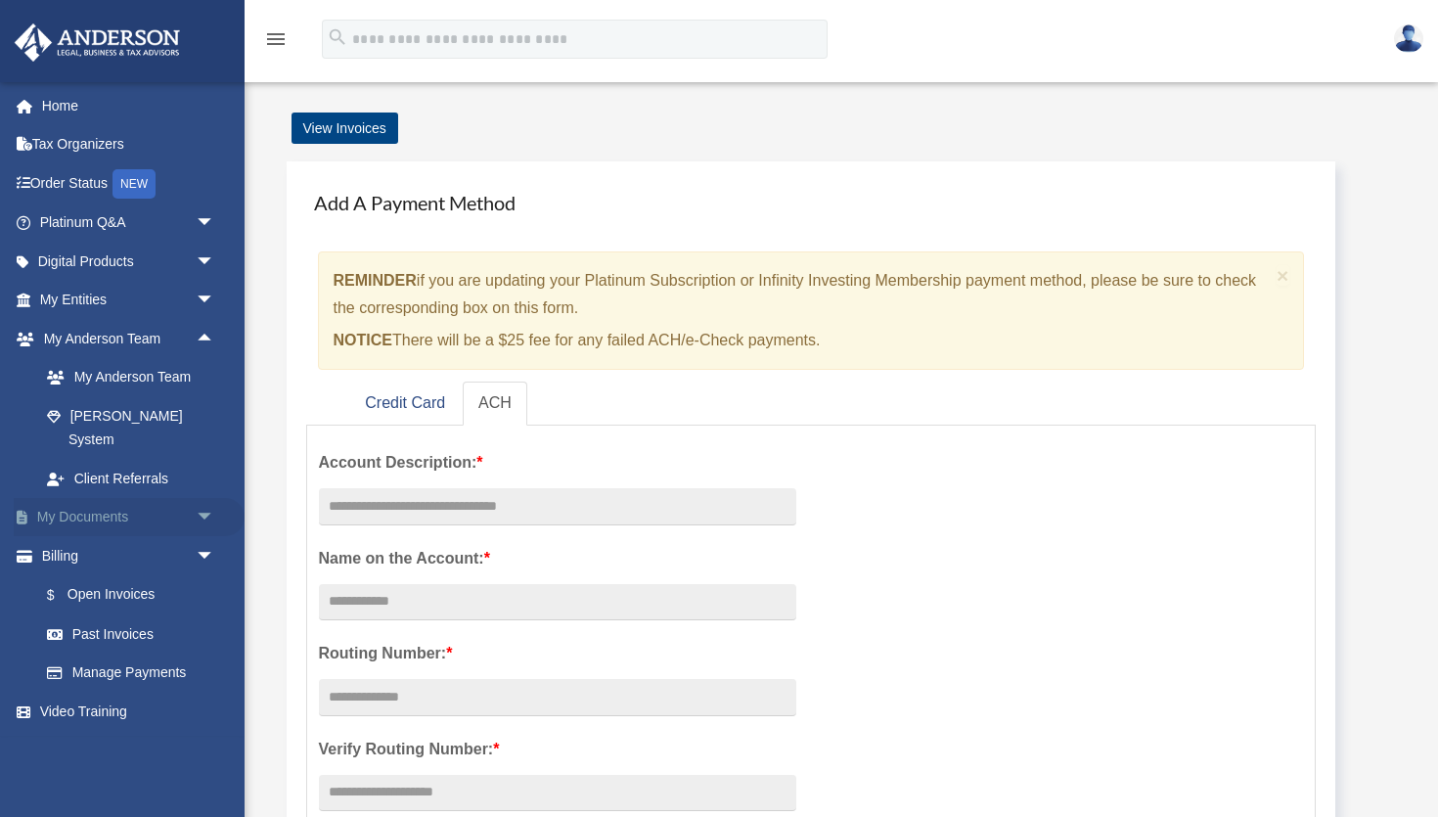
click at [204, 498] on span "arrow_drop_down" at bounding box center [215, 518] width 39 height 40
click at [78, 536] on link "Box" at bounding box center [135, 555] width 217 height 39
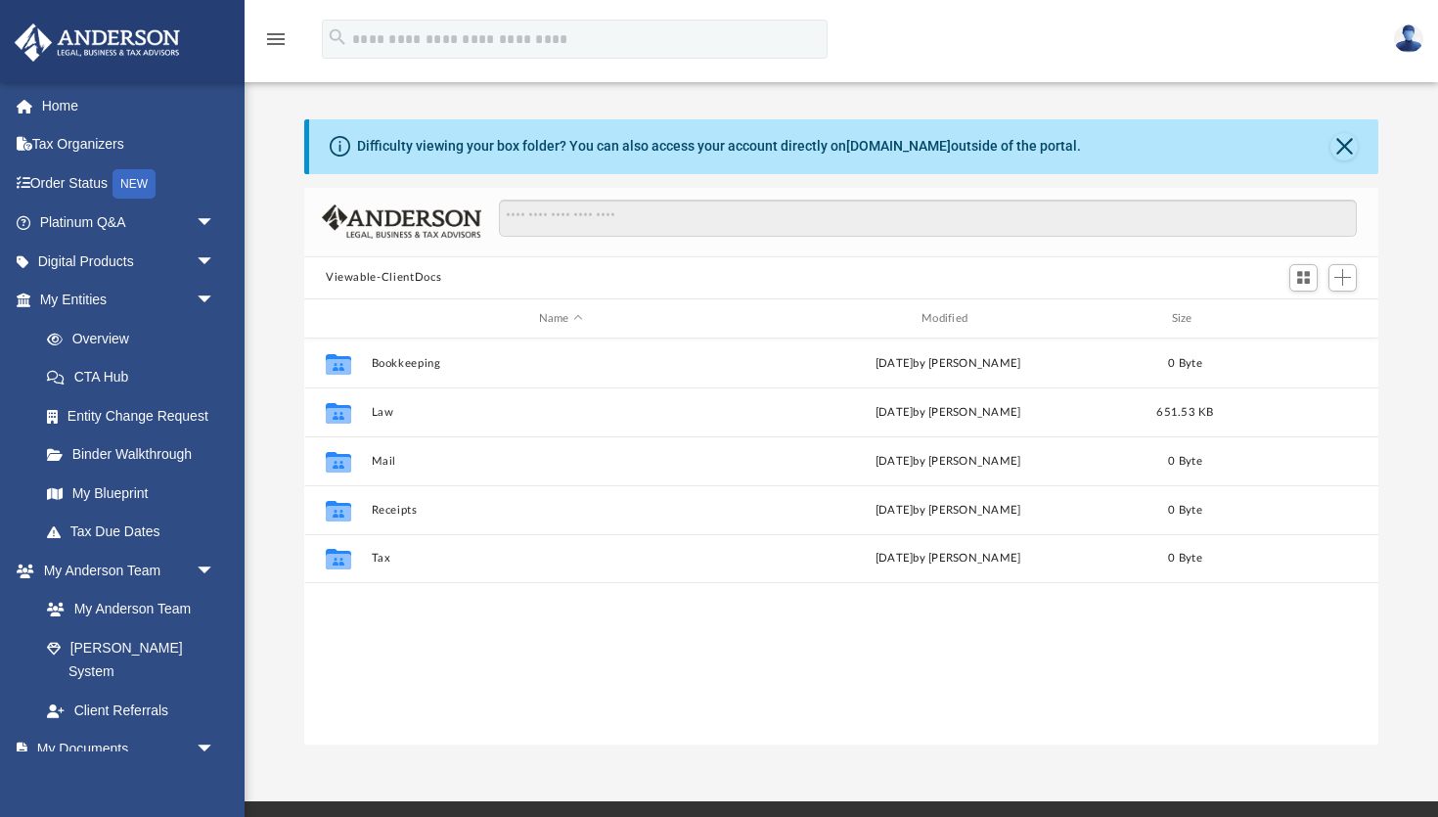
scroll to position [445, 1074]
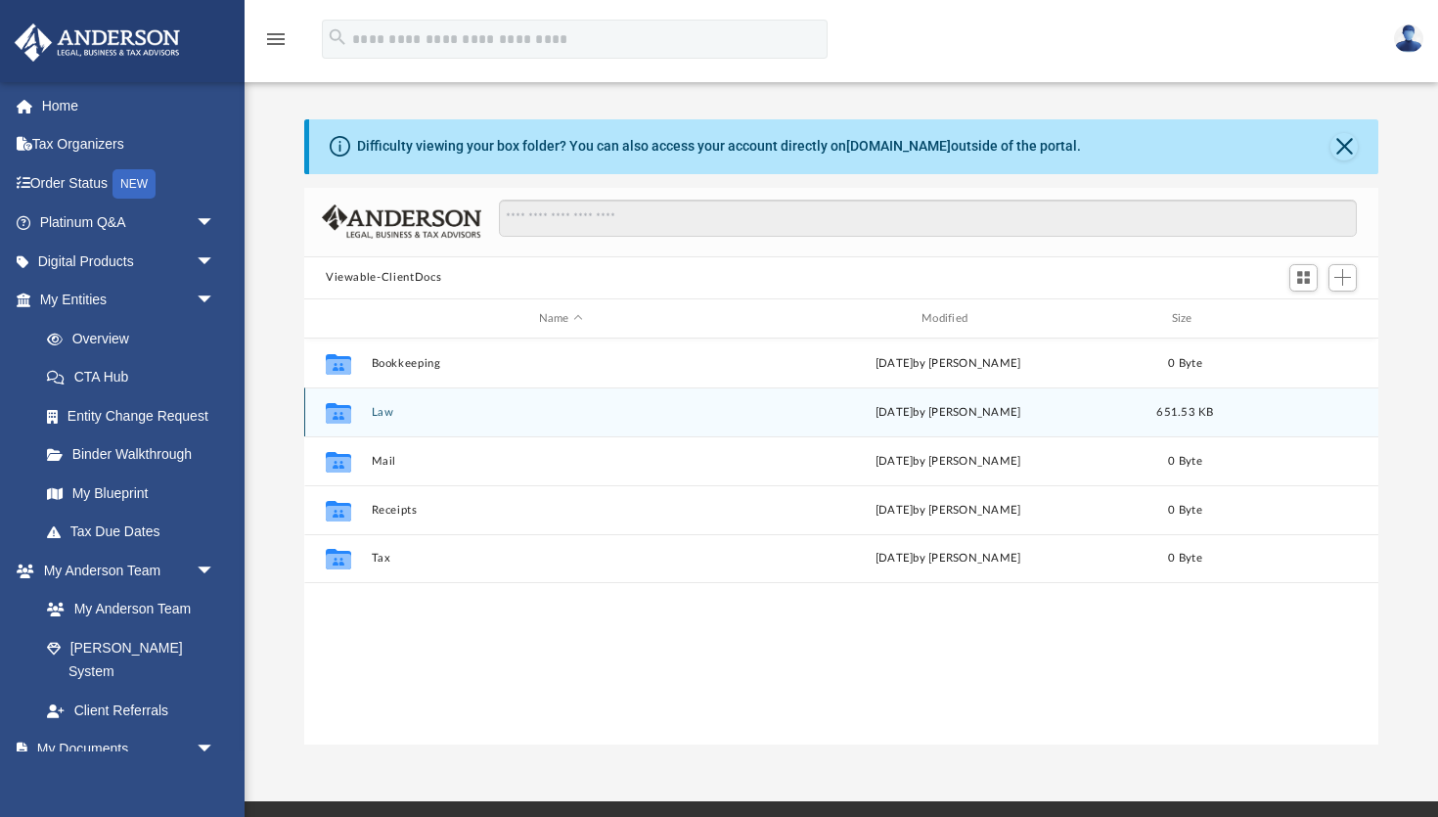
click at [372, 414] on button "Law" at bounding box center [561, 412] width 379 height 13
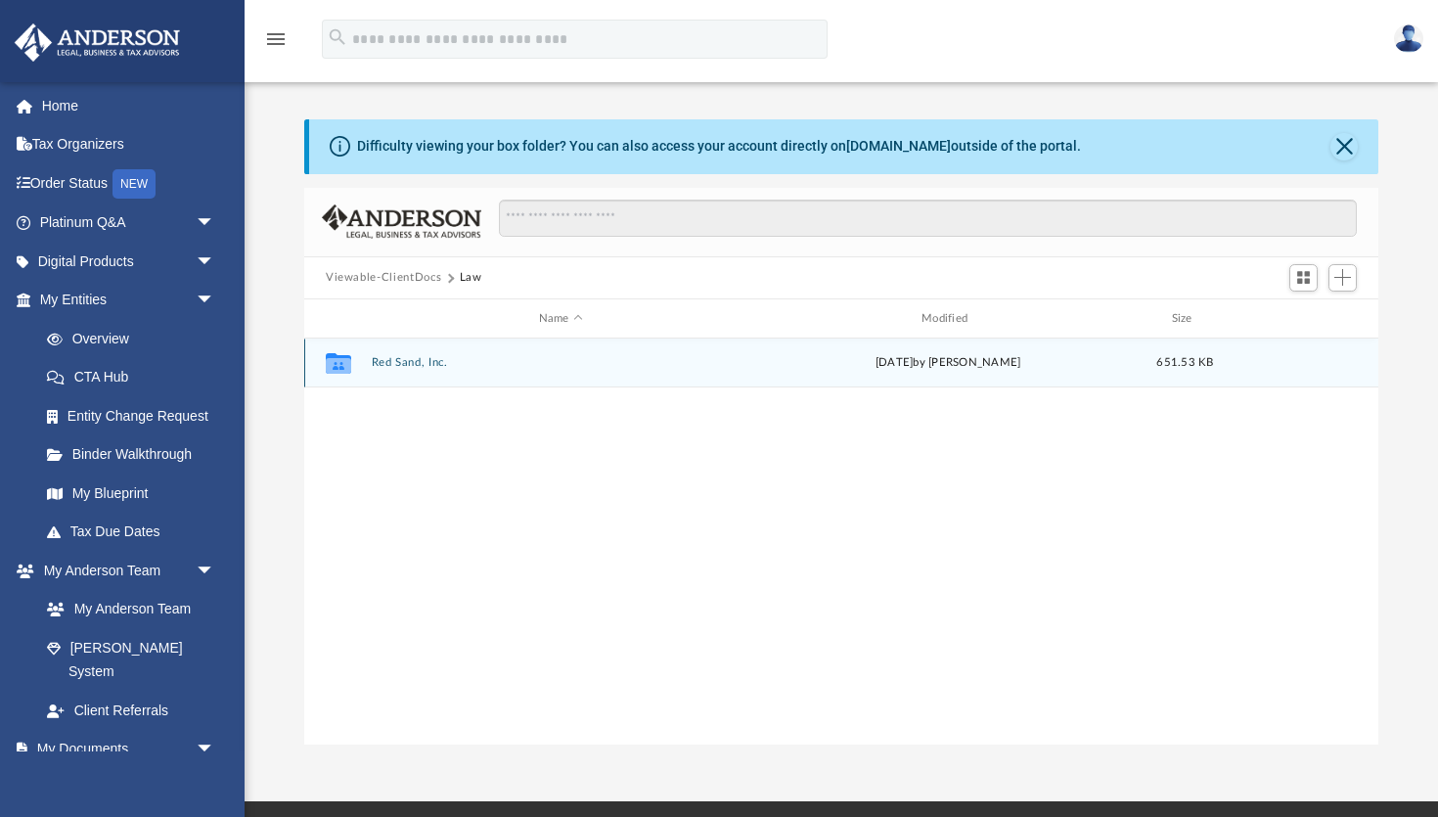
click at [413, 366] on button "Red Sand, Inc." at bounding box center [561, 363] width 379 height 13
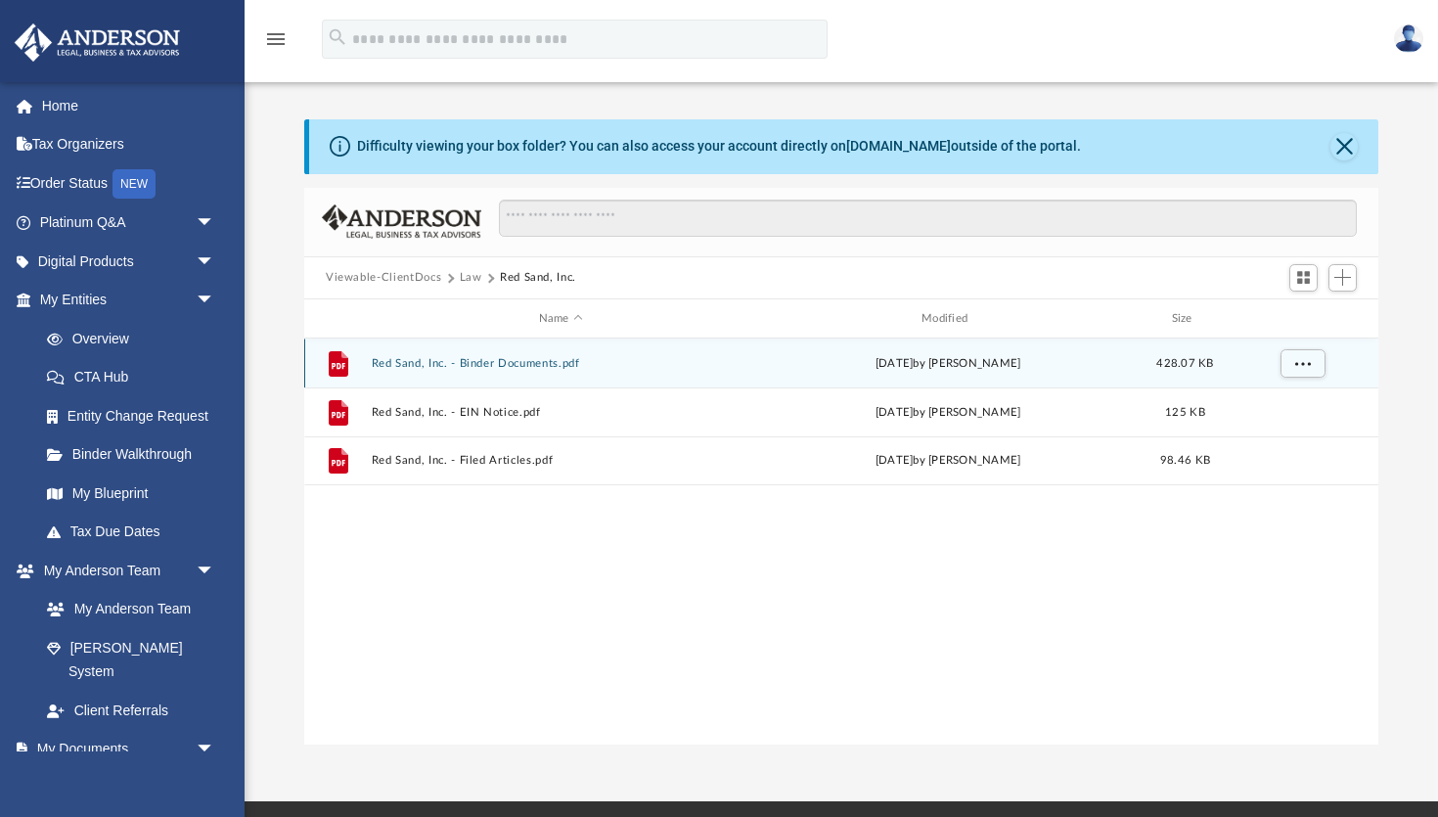
click at [413, 366] on button "Red Sand, Inc. - Binder Documents.pdf" at bounding box center [561, 363] width 379 height 13
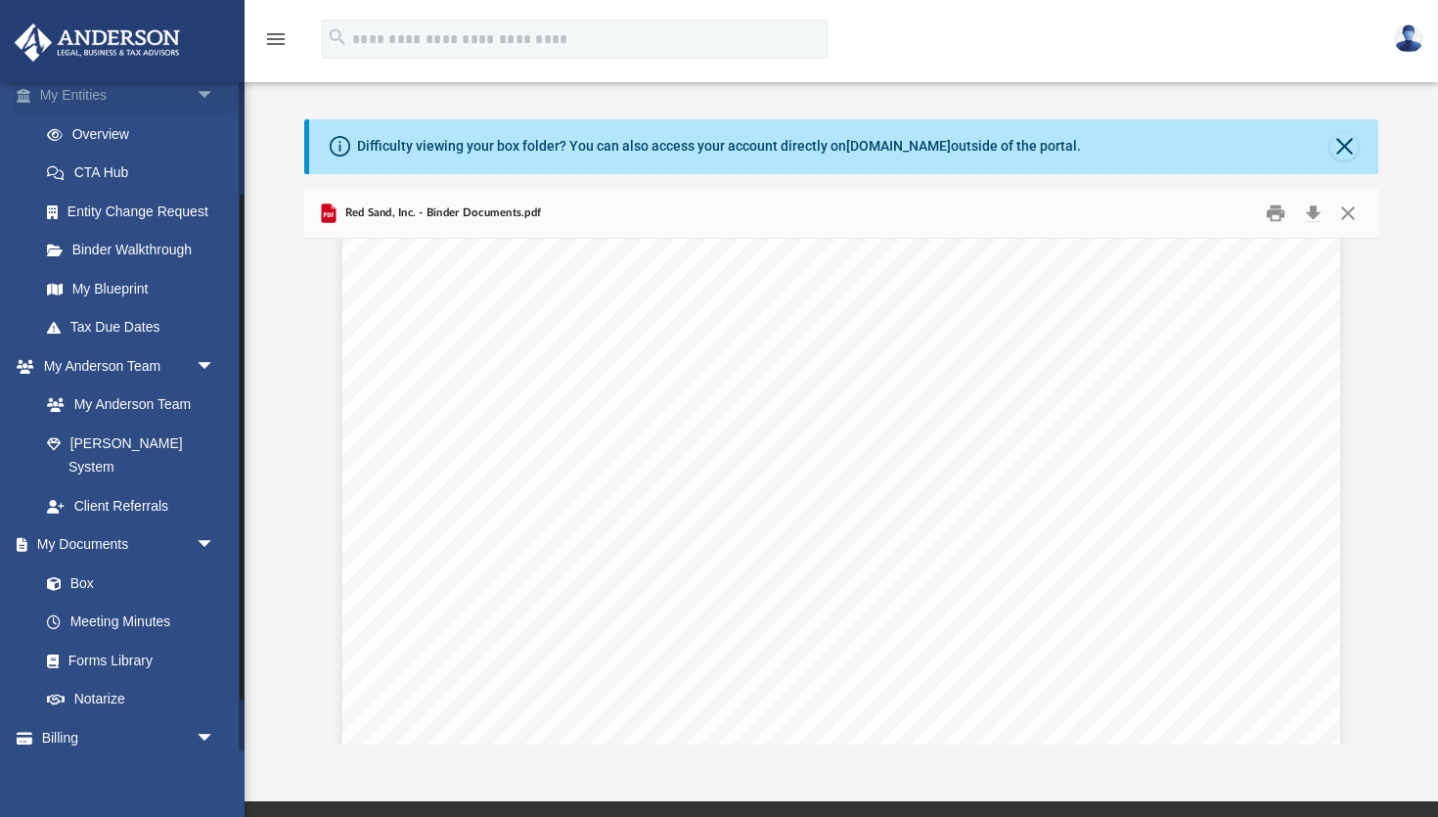
scroll to position [209, 0]
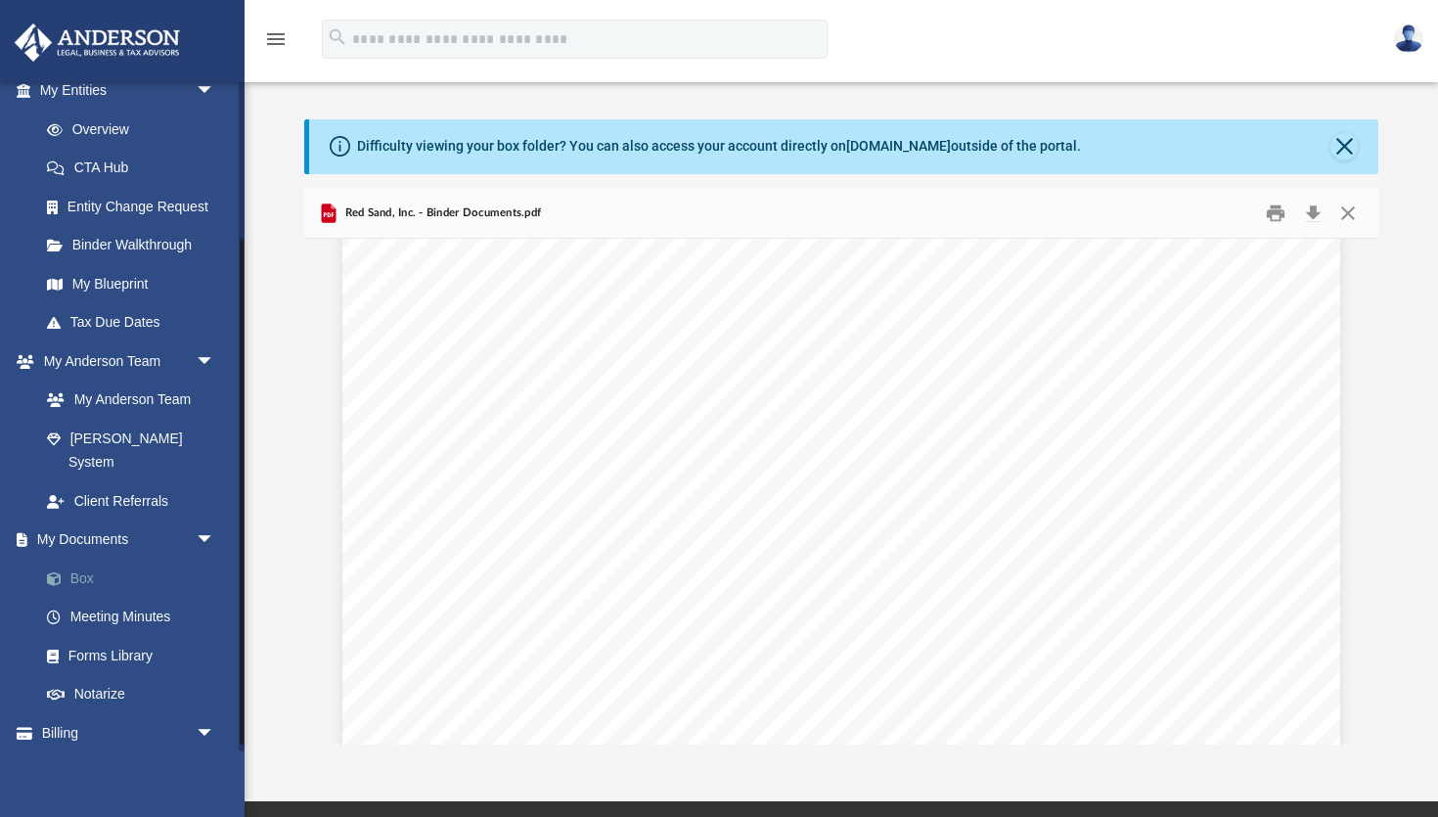
click at [82, 559] on link "Box" at bounding box center [135, 578] width 217 height 39
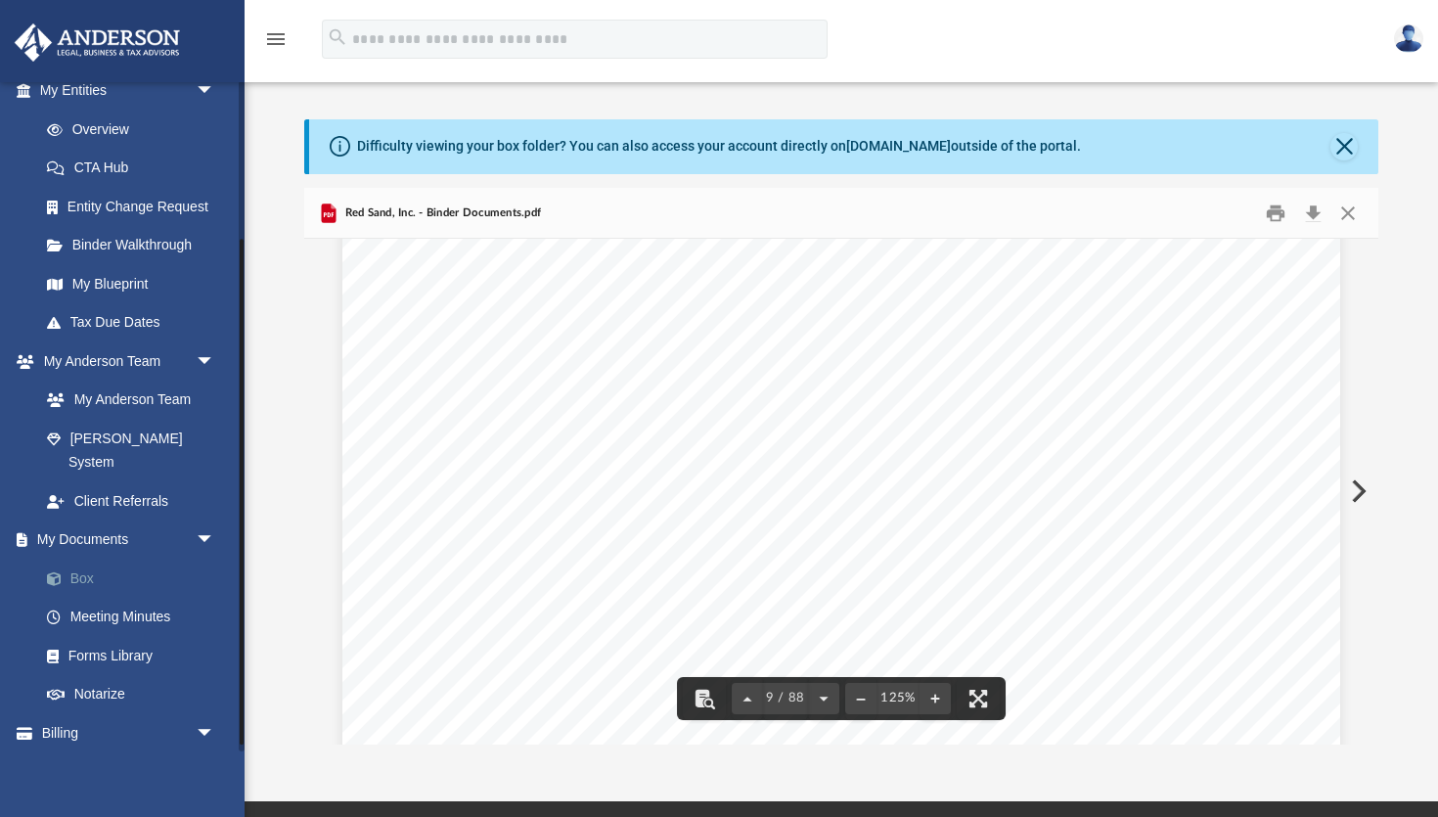
click at [76, 559] on link "Box" at bounding box center [135, 578] width 217 height 39
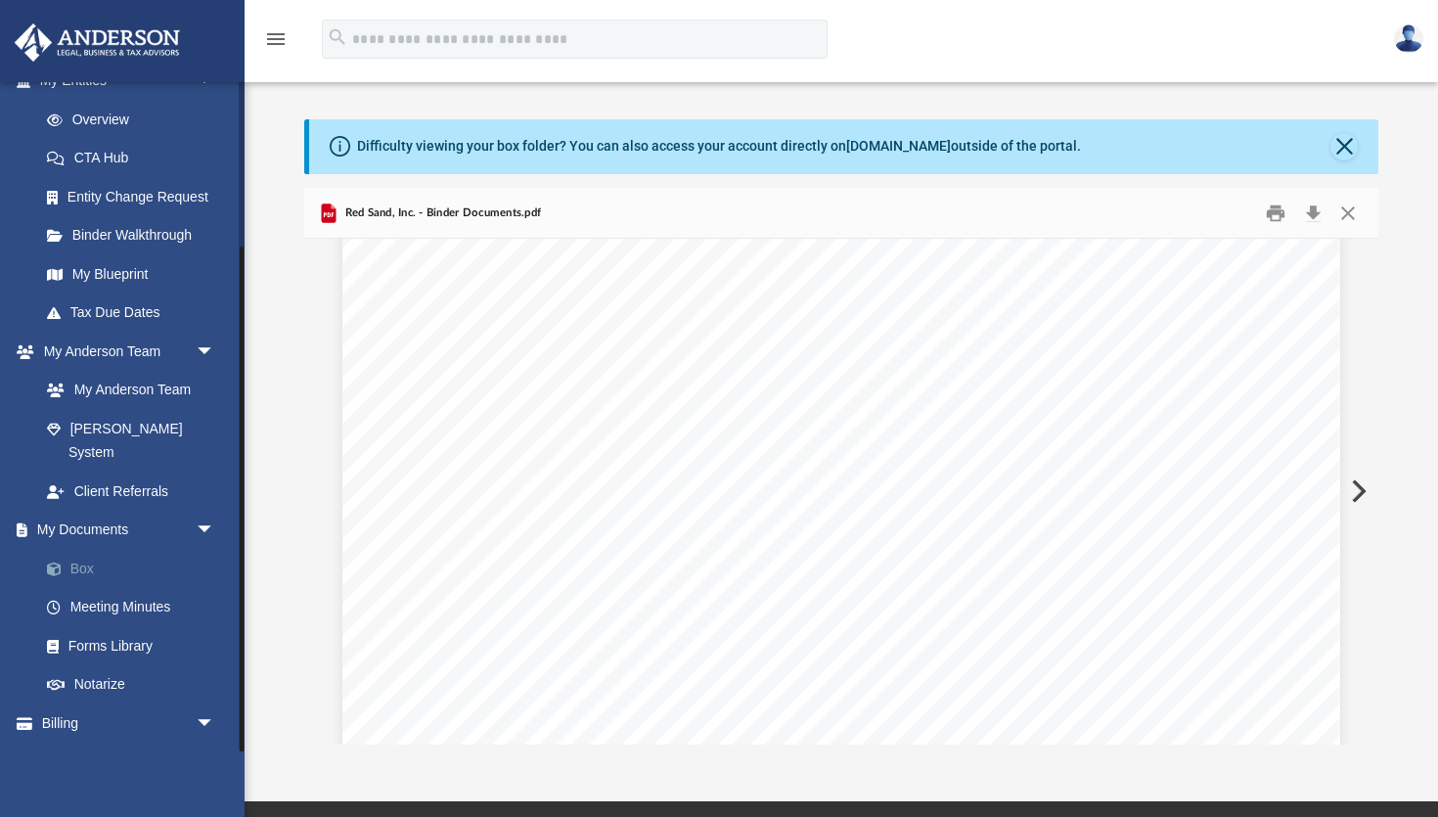
scroll to position [218, 0]
click at [86, 550] on link "Box" at bounding box center [135, 569] width 217 height 39
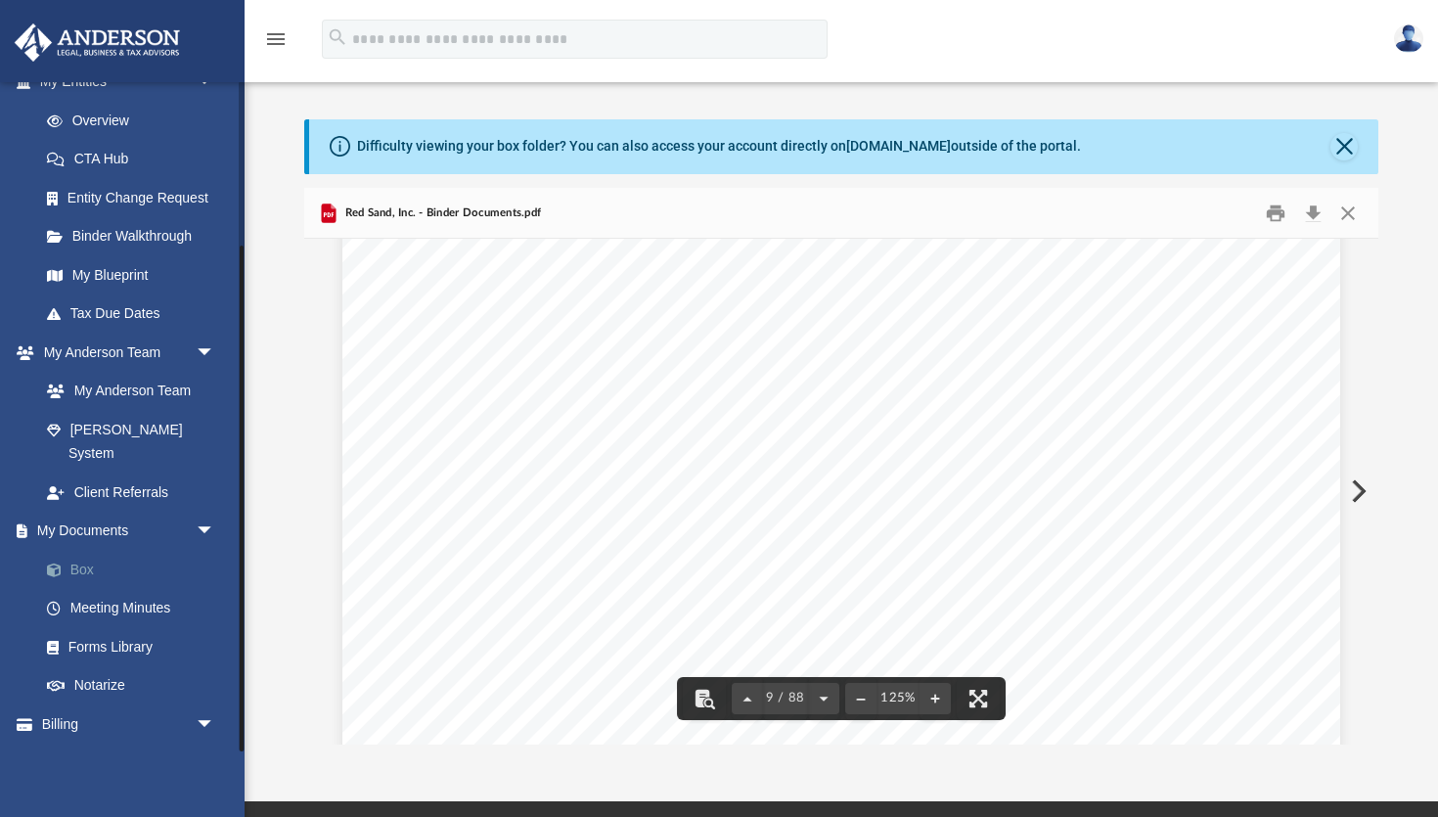
click at [78, 550] on link "Box" at bounding box center [135, 569] width 217 height 39
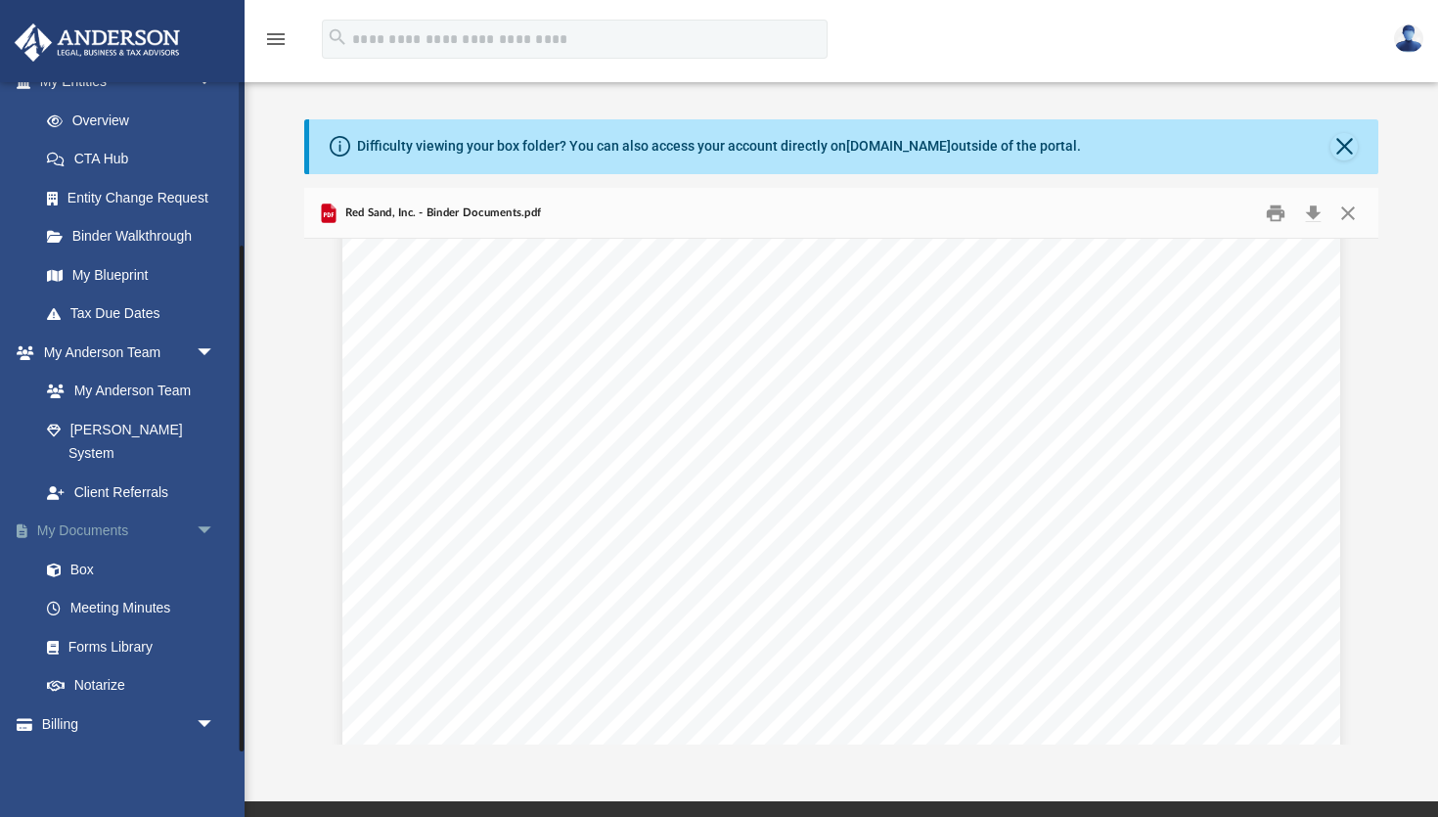
click at [103, 512] on link "My Documents arrow_drop_down" at bounding box center [129, 531] width 231 height 39
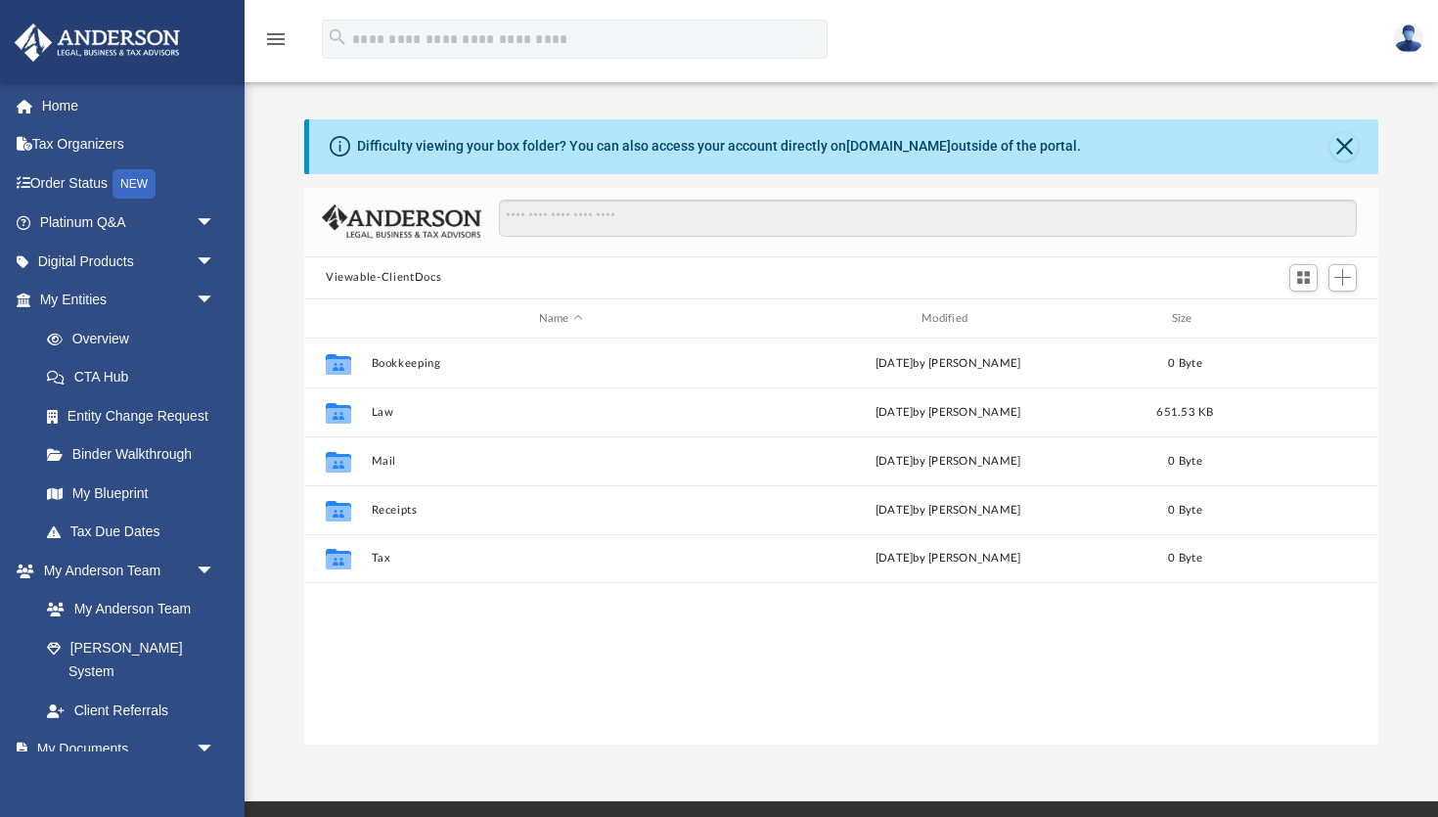
scroll to position [445, 1074]
click at [69, 109] on link "Home" at bounding box center [129, 105] width 231 height 39
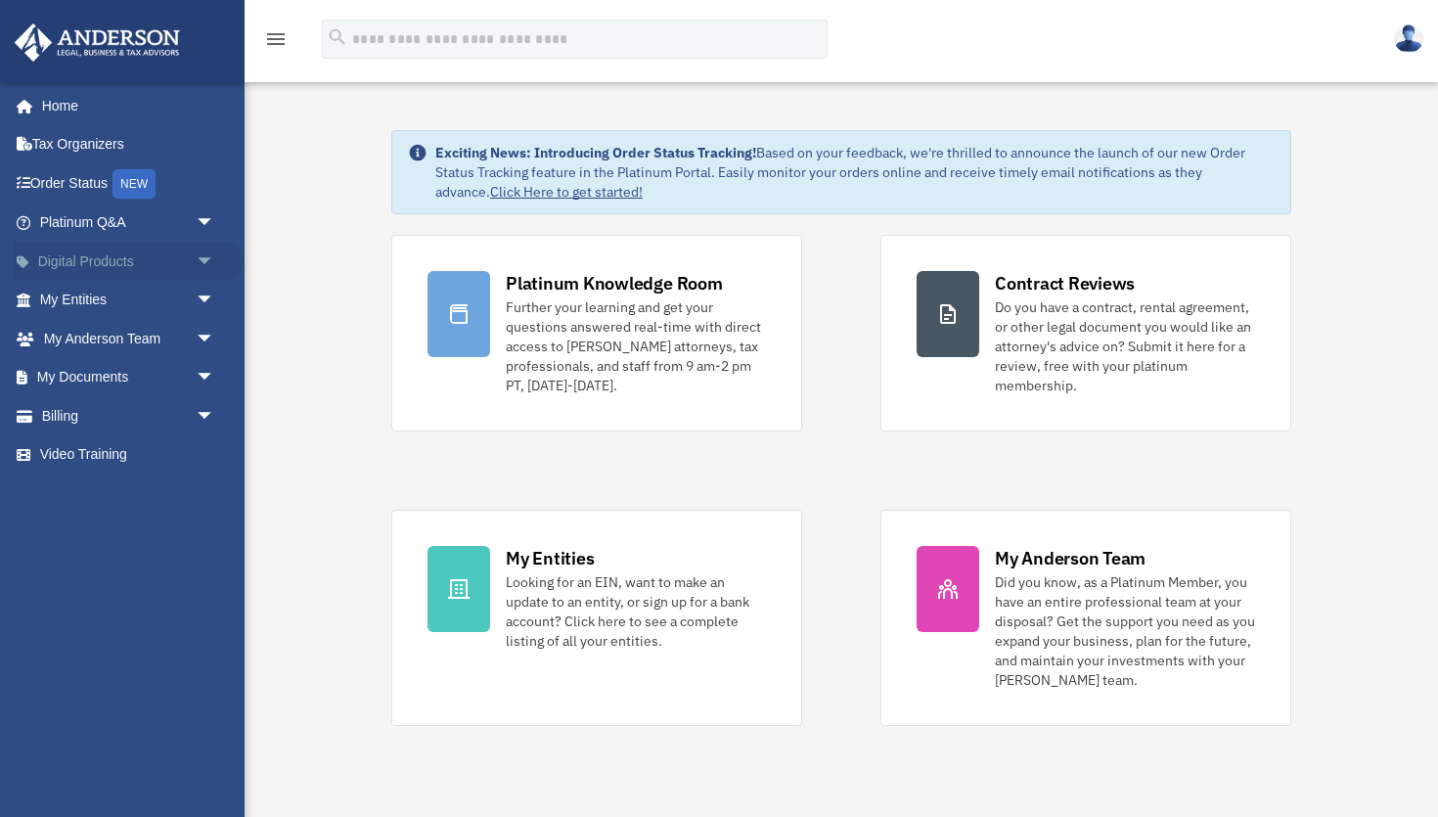
click at [204, 256] on span "arrow_drop_down" at bounding box center [215, 262] width 39 height 40
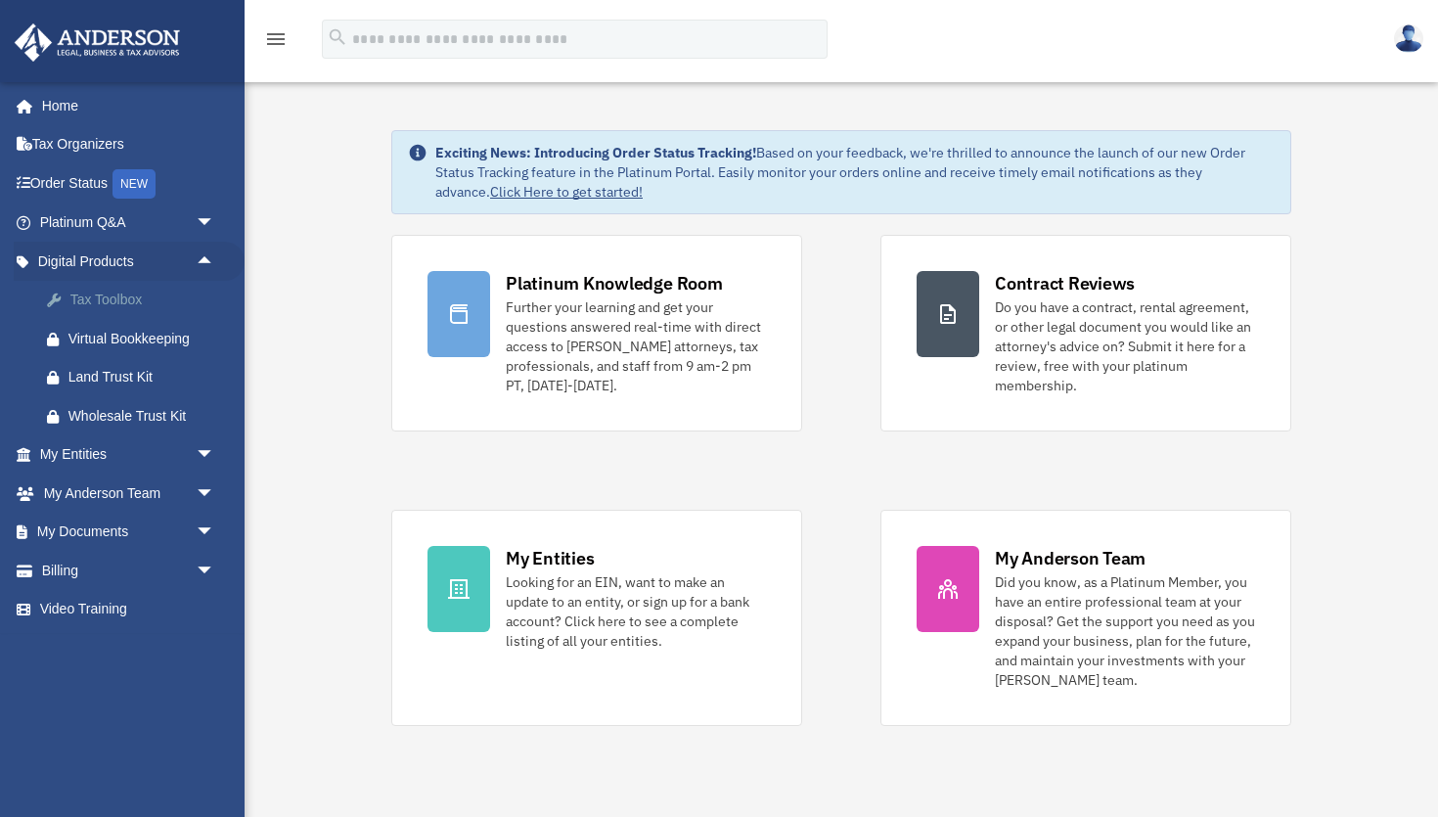
click at [107, 298] on div "Tax Toolbox" at bounding box center [144, 300] width 152 height 24
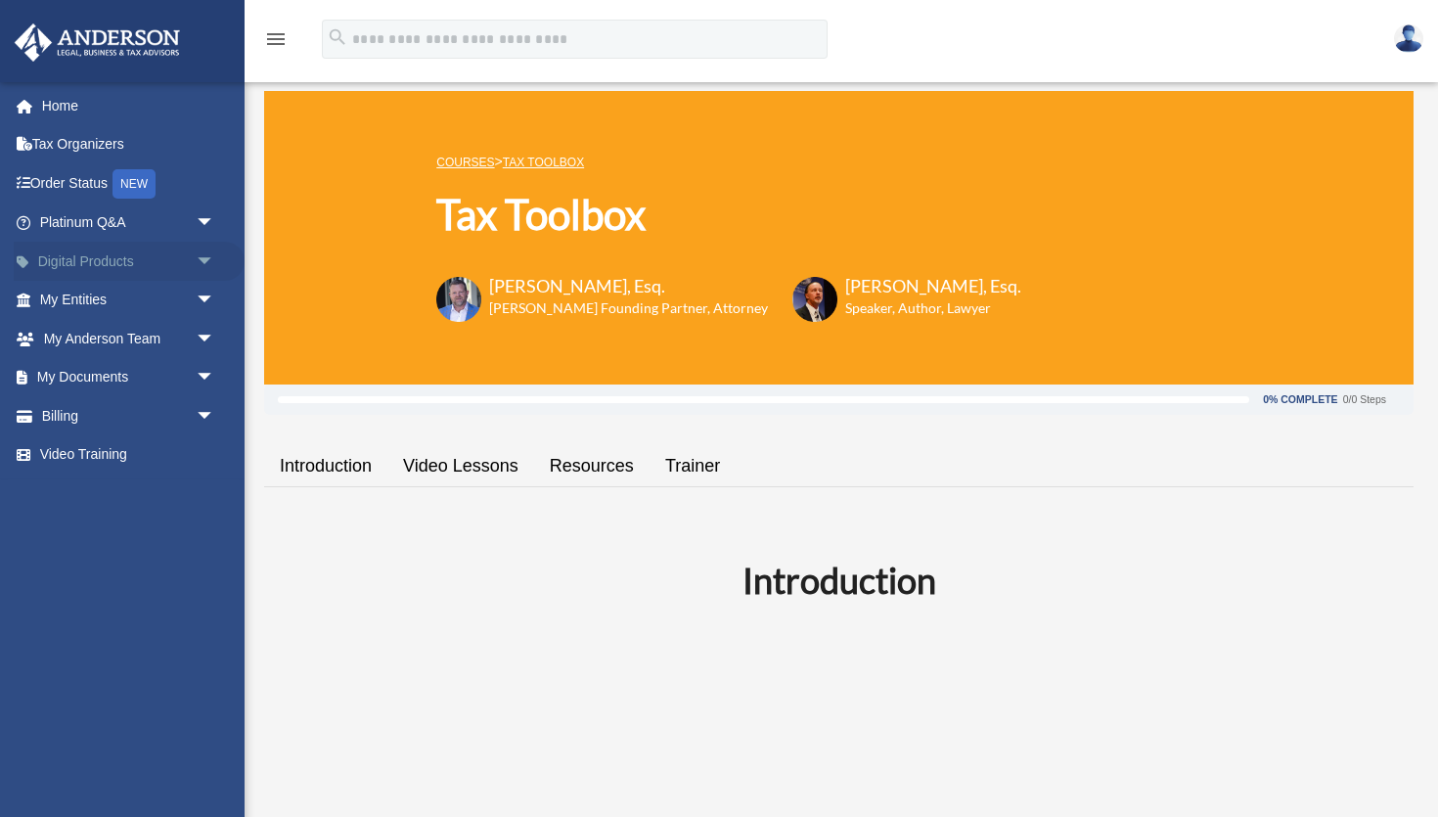
click at [207, 258] on span "arrow_drop_down" at bounding box center [215, 262] width 39 height 40
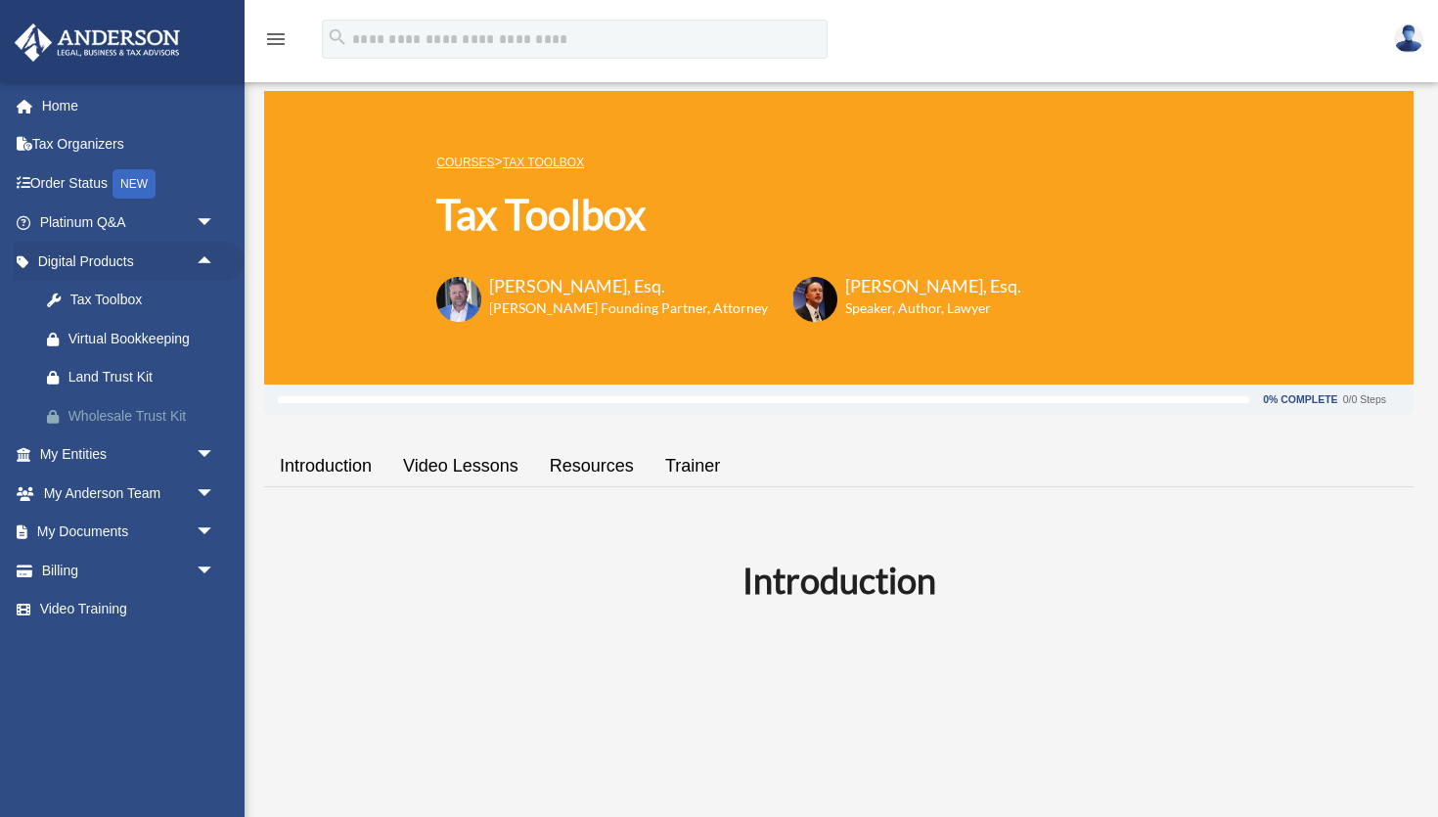
click at [143, 410] on div "Wholesale Trust Kit" at bounding box center [144, 416] width 152 height 24
click at [132, 343] on div "Virtual Bookkeeping" at bounding box center [144, 339] width 152 height 24
click at [56, 109] on link "Home" at bounding box center [129, 105] width 231 height 39
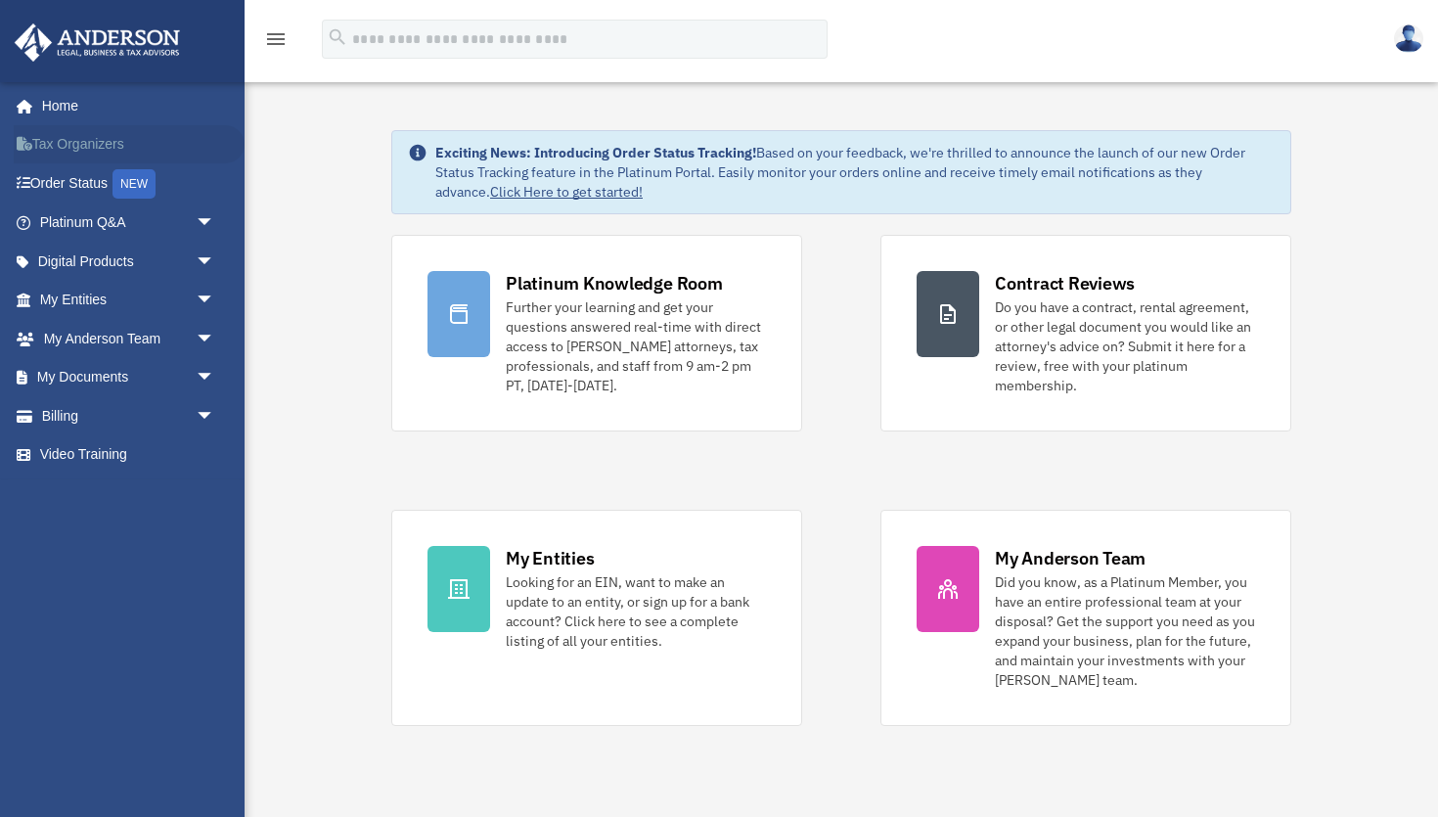
click at [80, 146] on link "Tax Organizers" at bounding box center [129, 144] width 231 height 39
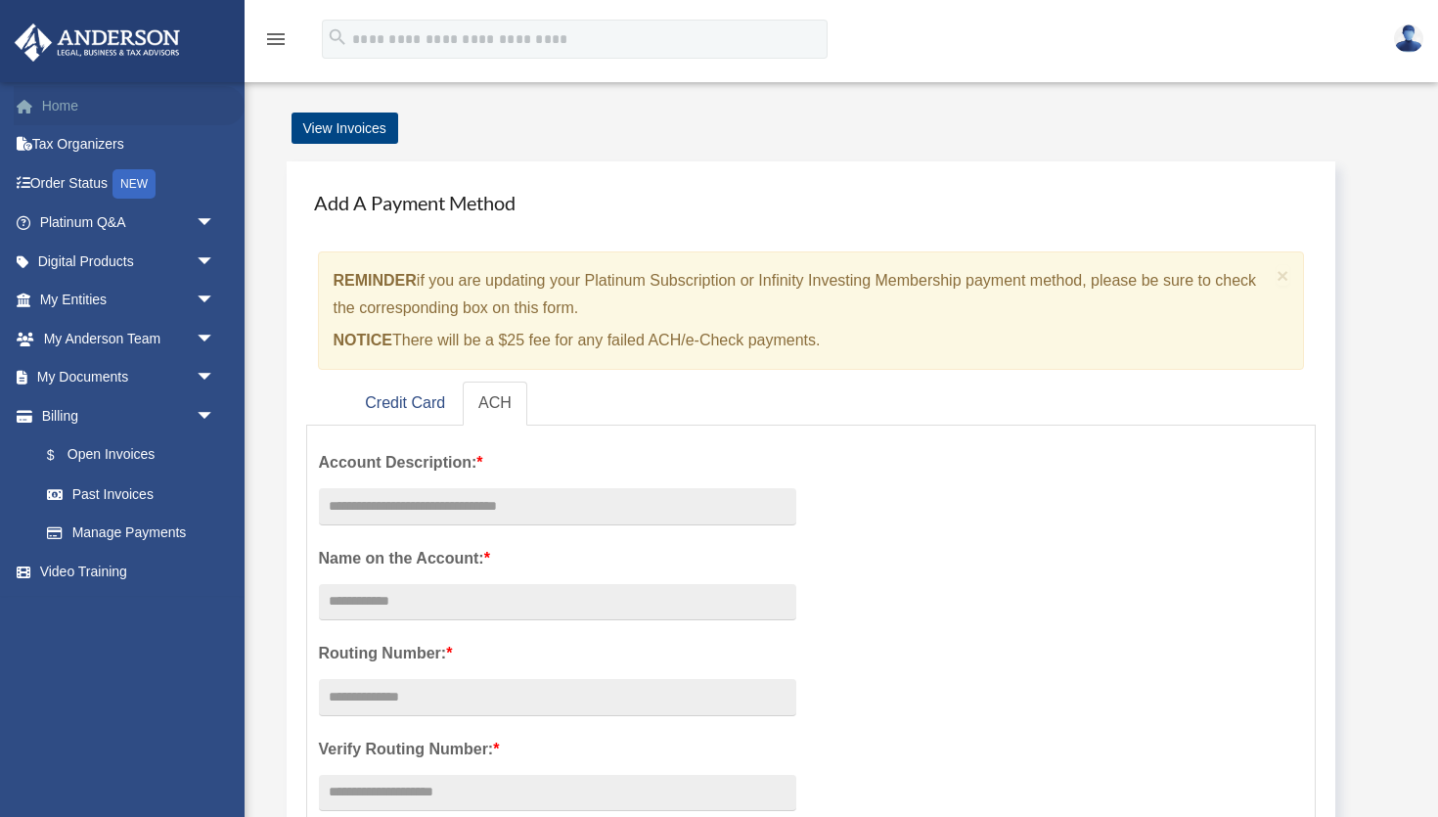
click at [64, 103] on link "Home" at bounding box center [129, 105] width 231 height 39
